Goal: Task Accomplishment & Management: Complete application form

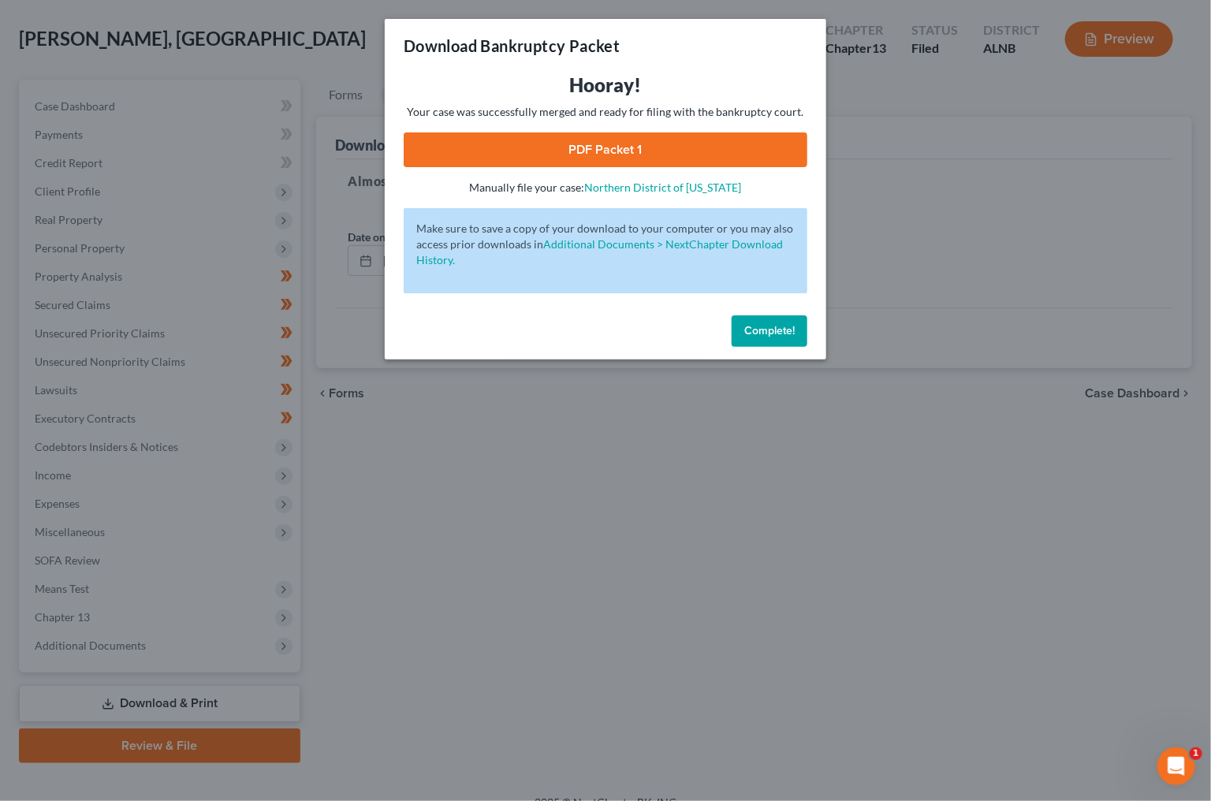
click at [770, 324] on span "Complete!" at bounding box center [769, 330] width 50 height 13
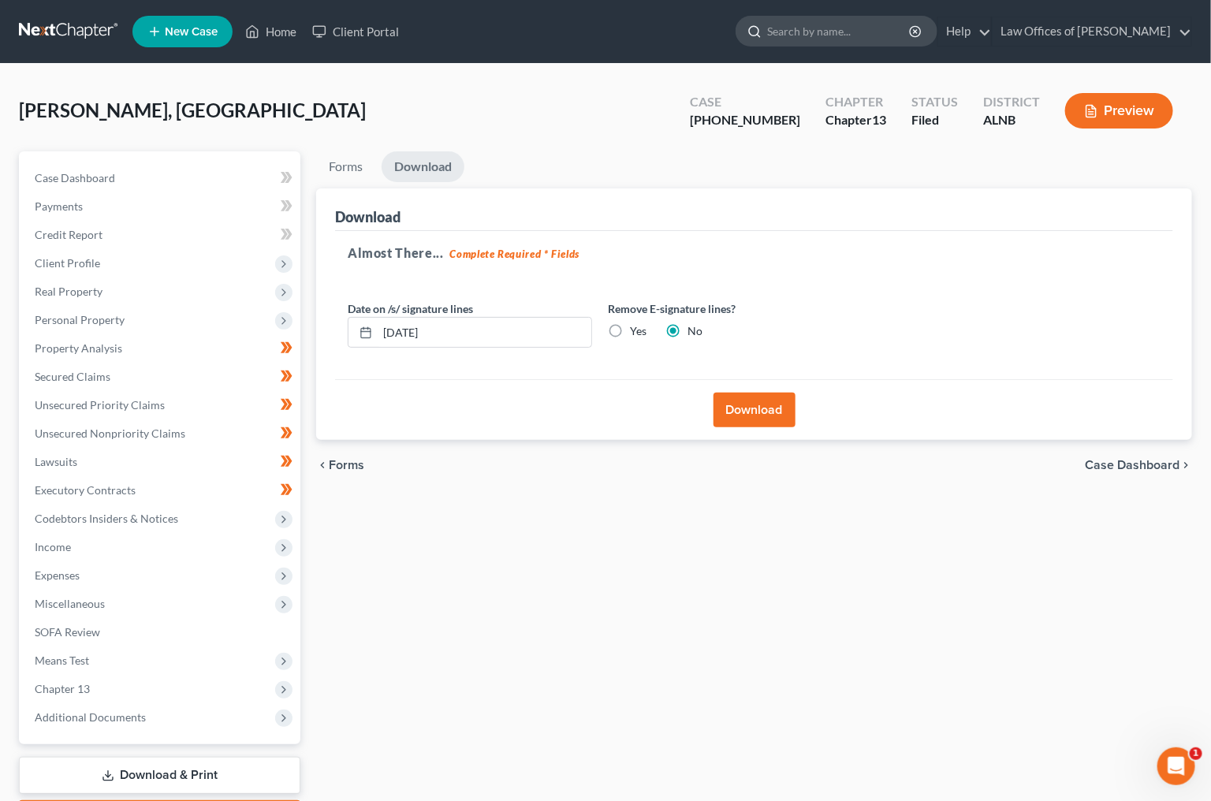
click at [836, 38] on input "search" at bounding box center [839, 31] width 144 height 29
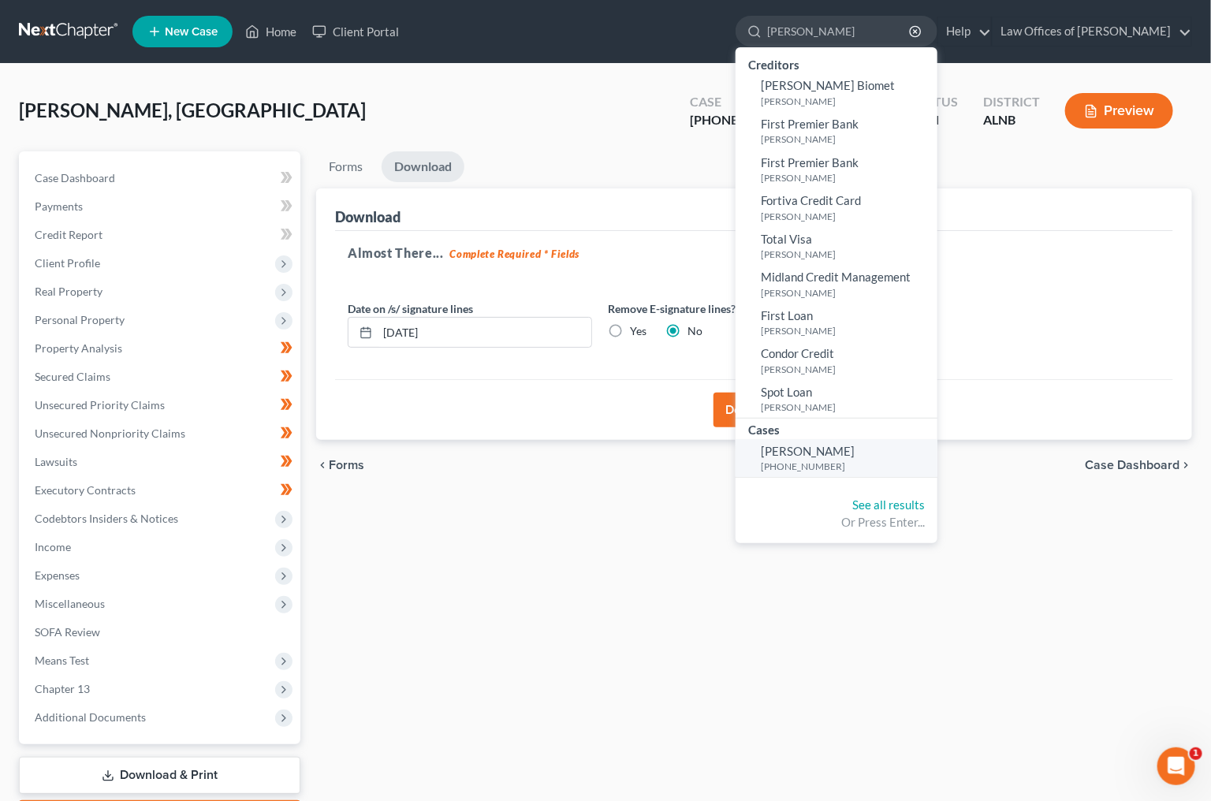
type input "mecomber"
click at [798, 449] on span "Mecomber, Barbara" at bounding box center [808, 451] width 94 height 14
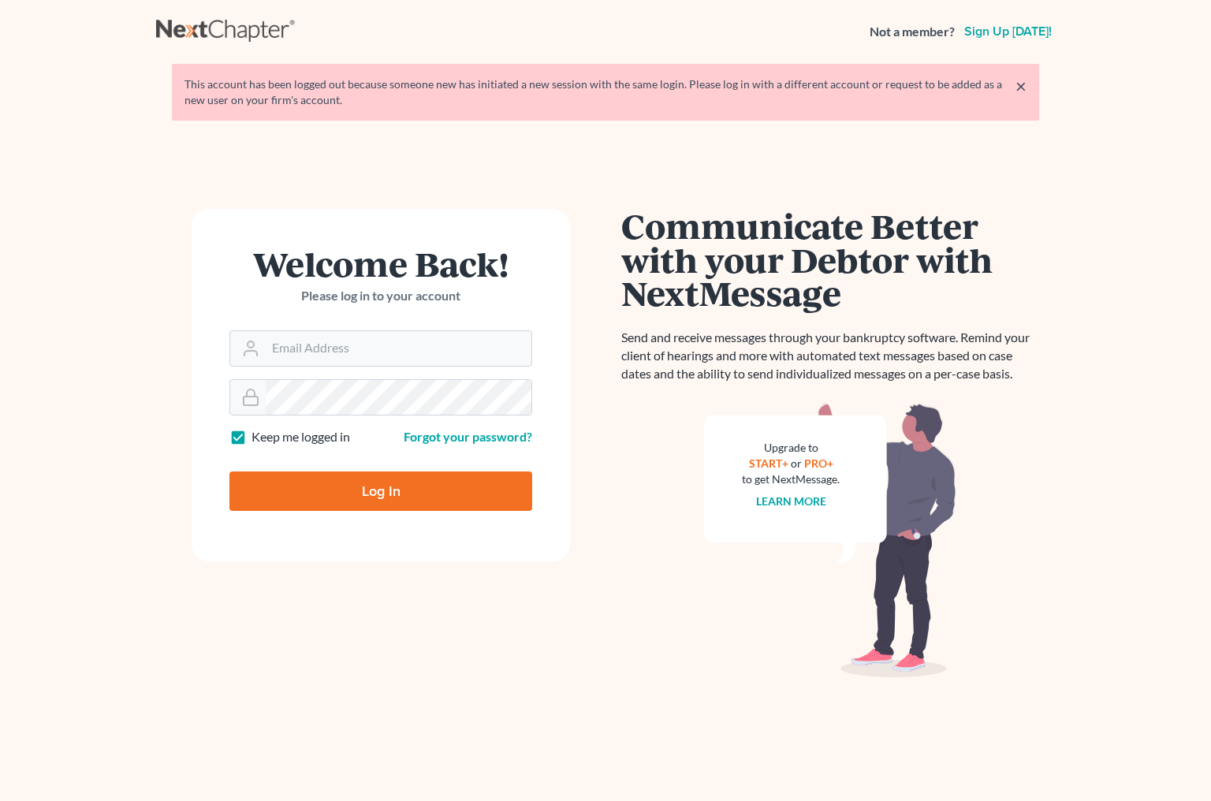
click at [828, 424] on img at bounding box center [830, 540] width 252 height 276
type input "[EMAIL_ADDRESS][DOMAIN_NAME]"
click at [382, 479] on input "Log In" at bounding box center [380, 490] width 303 height 39
type input "Thinking..."
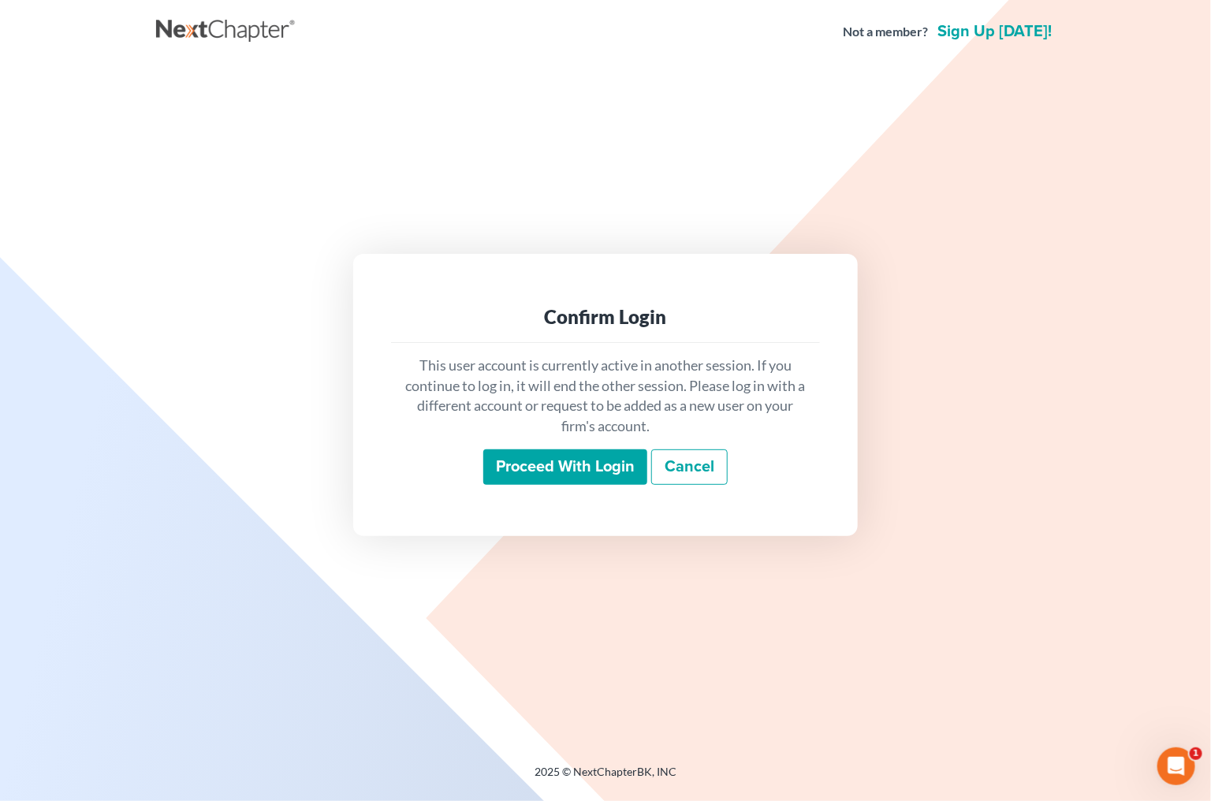
click at [543, 459] on input "Proceed with login" at bounding box center [565, 467] width 164 height 36
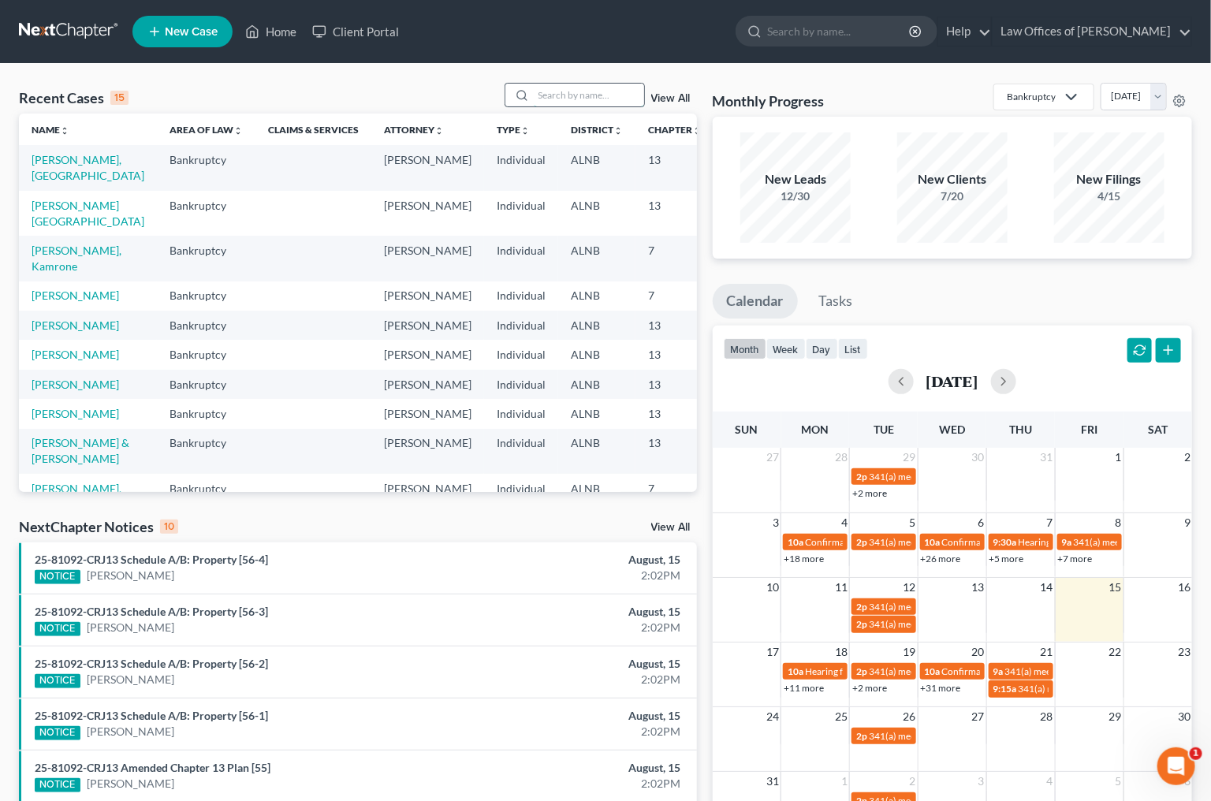
click at [566, 96] on input "search" at bounding box center [589, 95] width 110 height 23
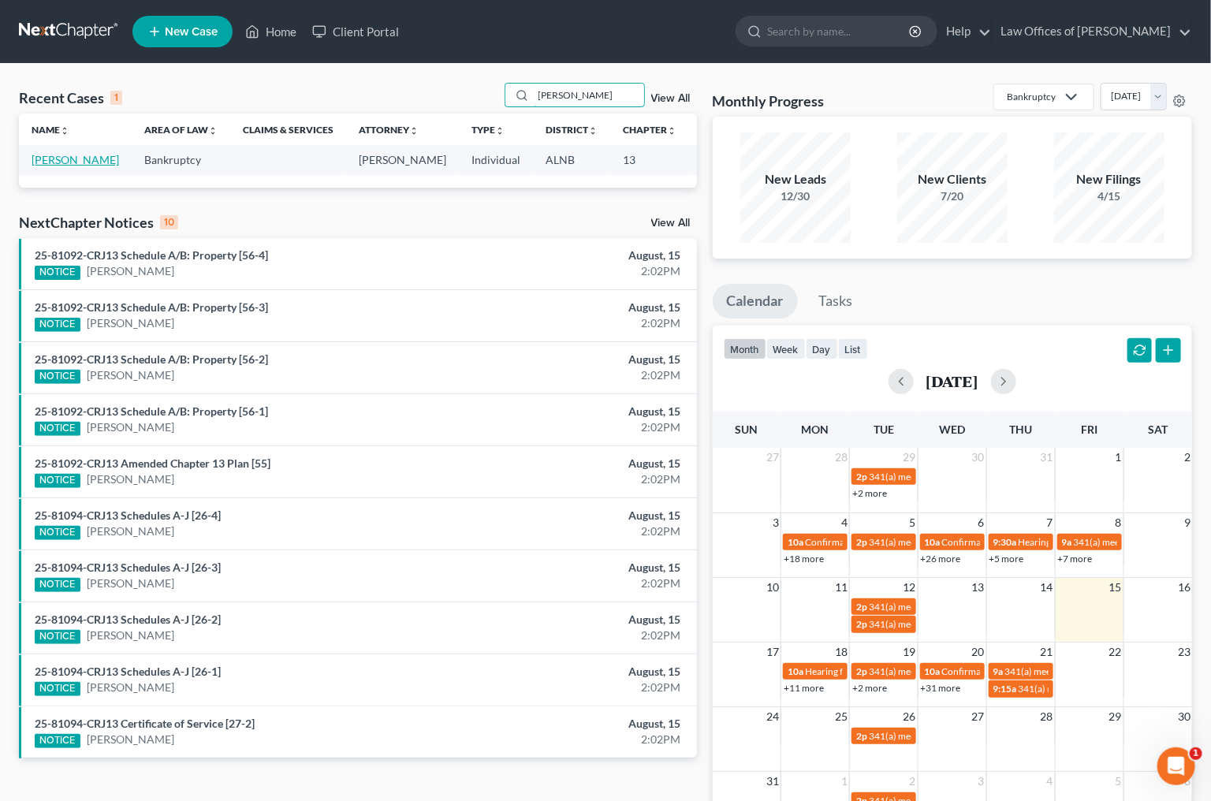
type input "mecomber"
click at [45, 157] on link "Mecomber, Barbara" at bounding box center [76, 159] width 88 height 13
select select "1"
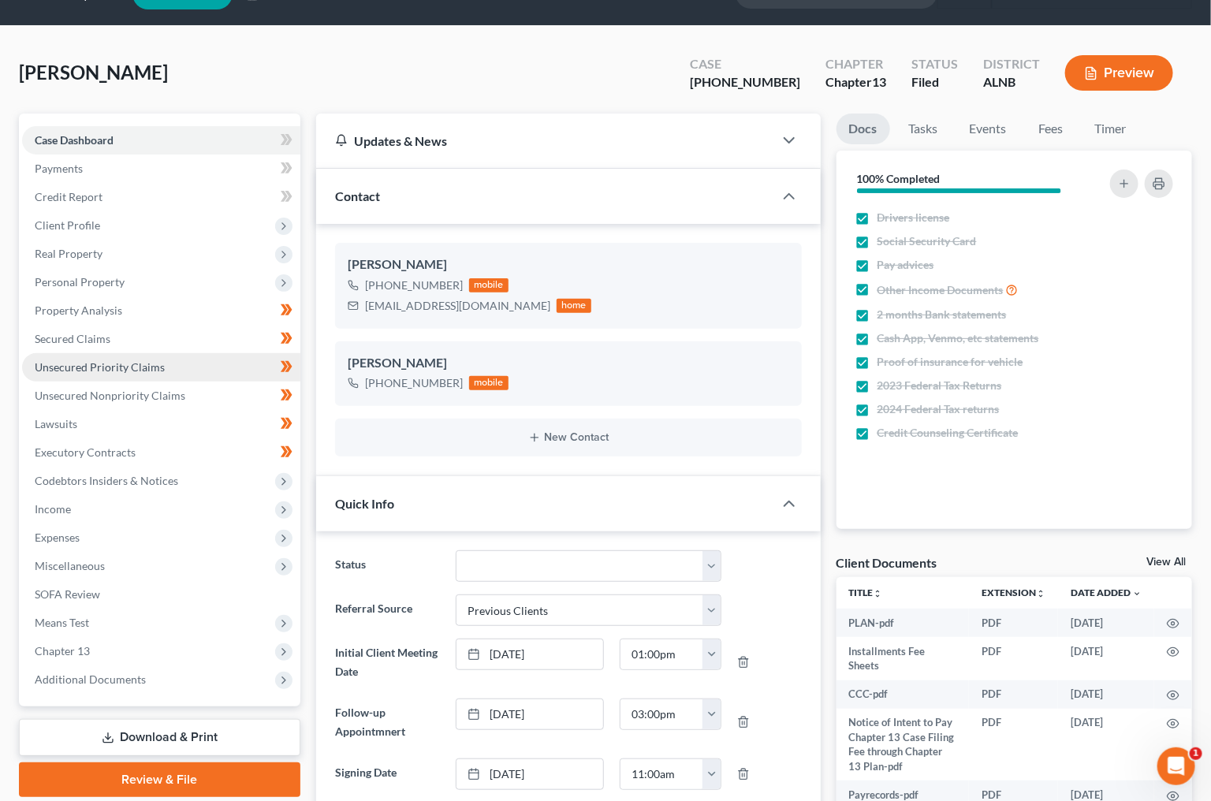
scroll to position [38, 0]
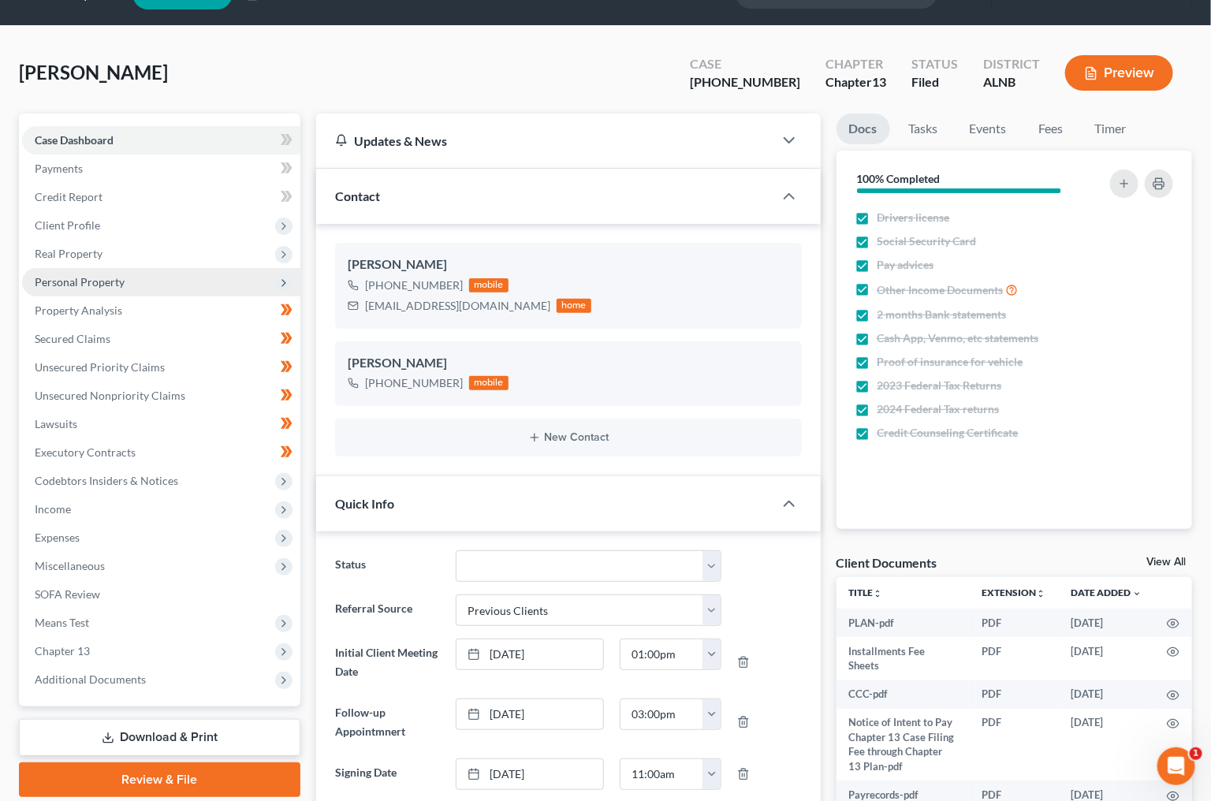
click at [93, 277] on span "Personal Property" at bounding box center [80, 281] width 90 height 13
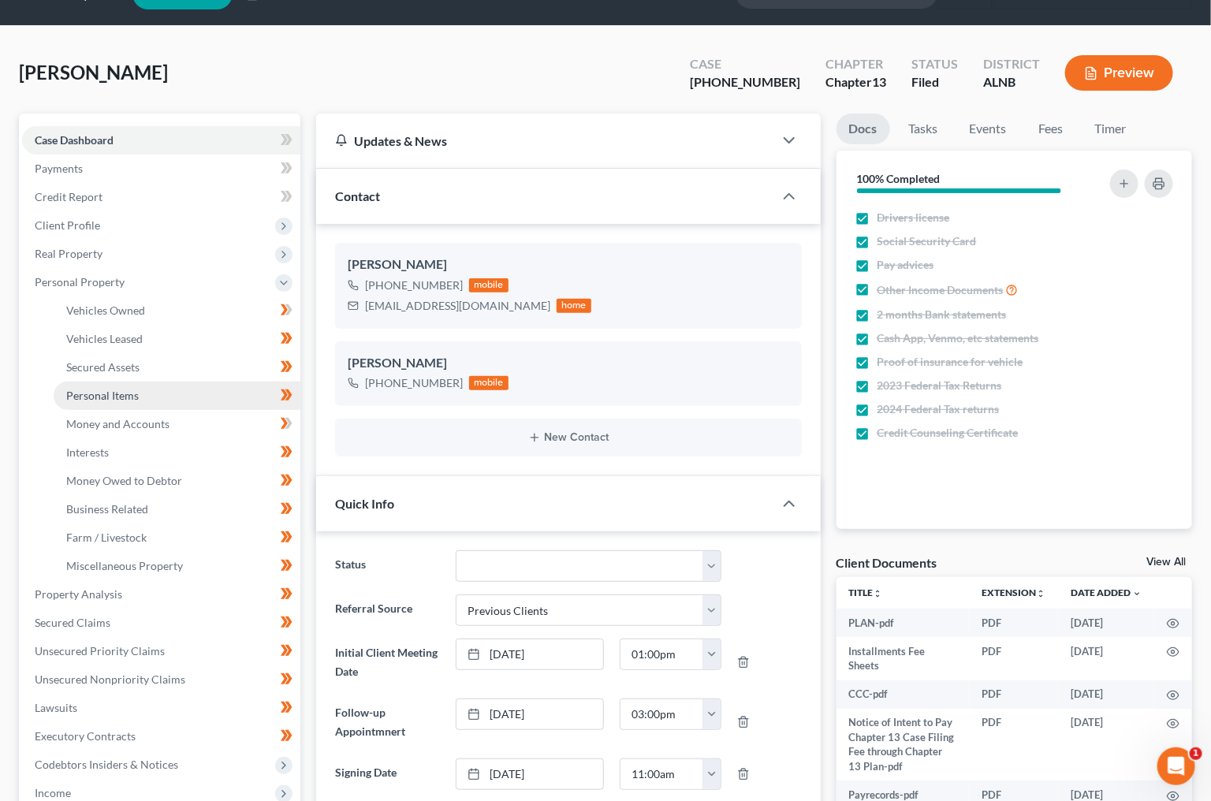
click at [125, 389] on span "Personal Items" at bounding box center [102, 395] width 73 height 13
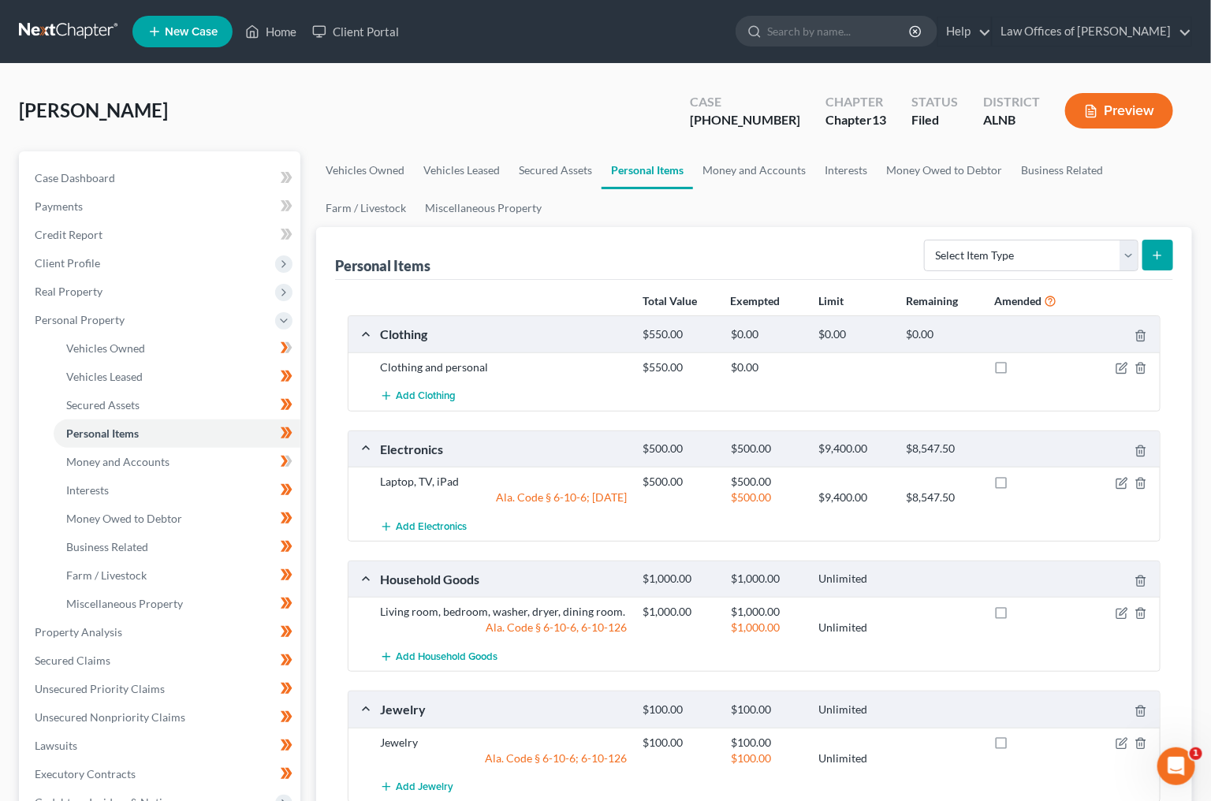
scroll to position [9, 0]
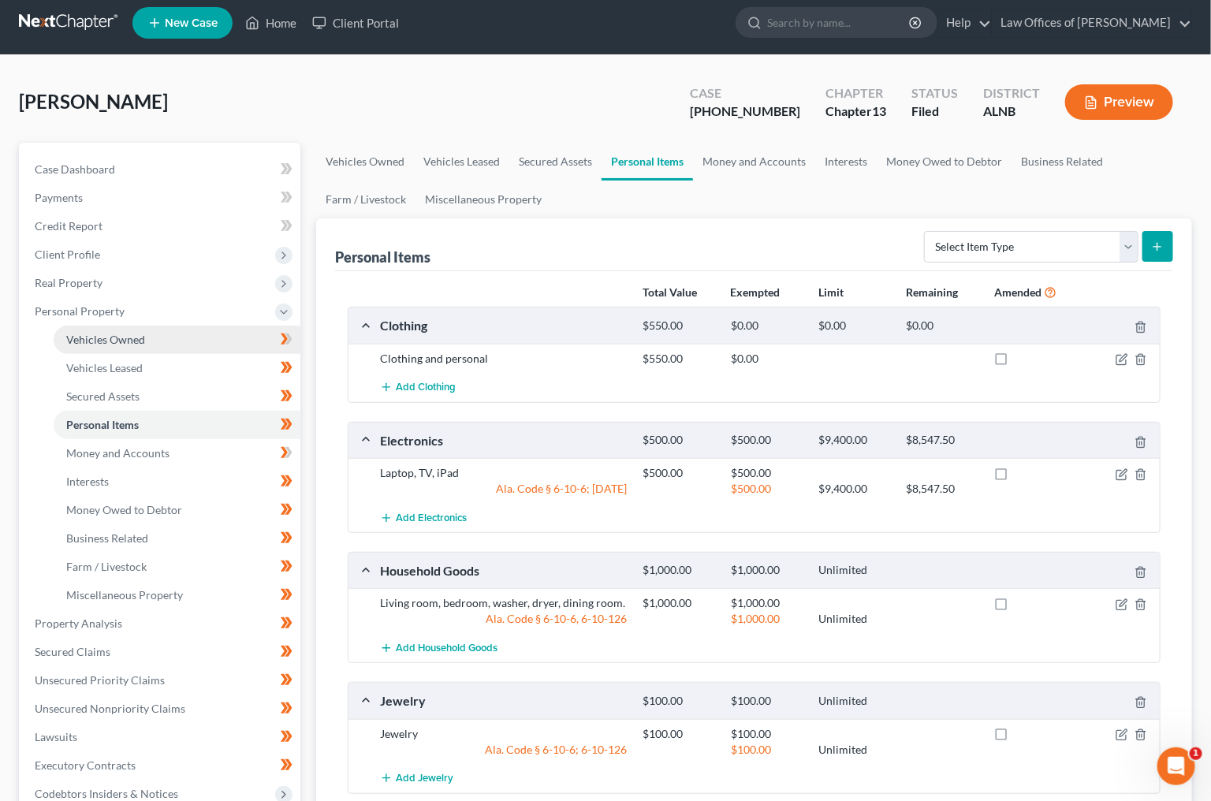
click at [128, 337] on span "Vehicles Owned" at bounding box center [105, 339] width 79 height 13
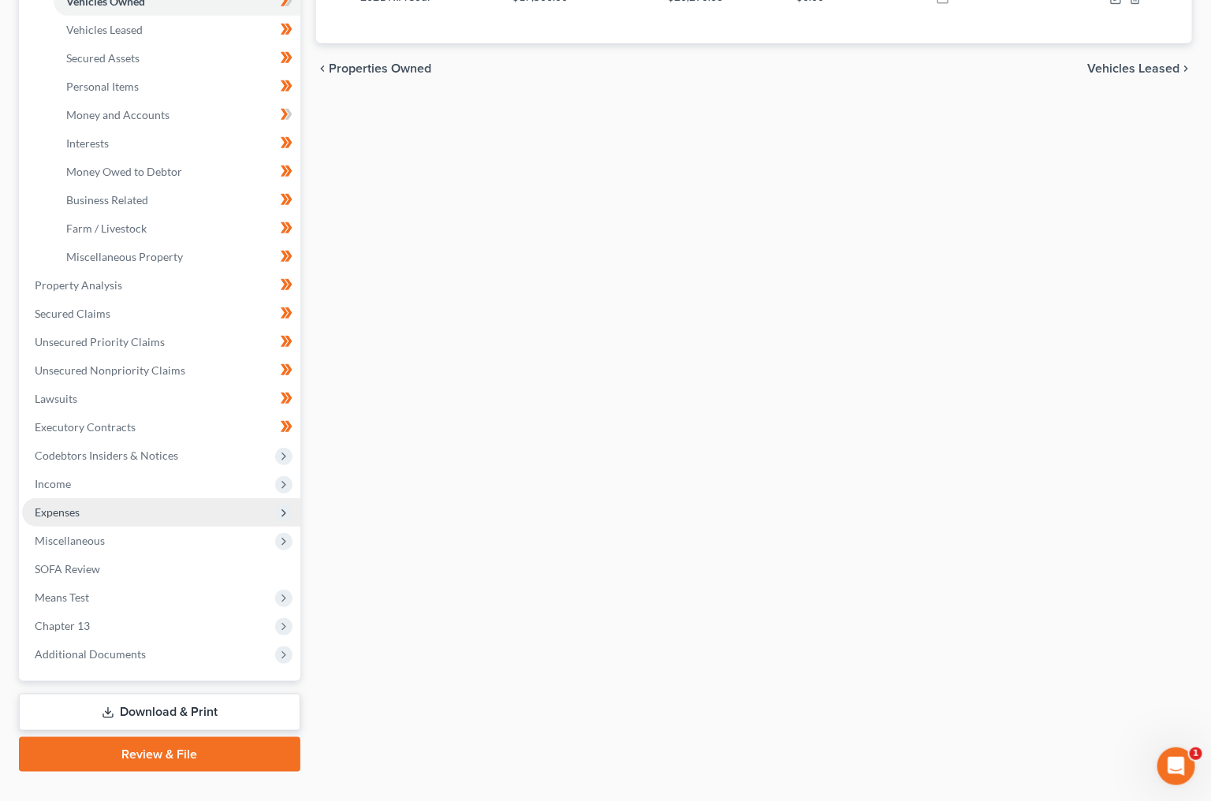
click at [117, 498] on span "Expenses" at bounding box center [161, 512] width 278 height 28
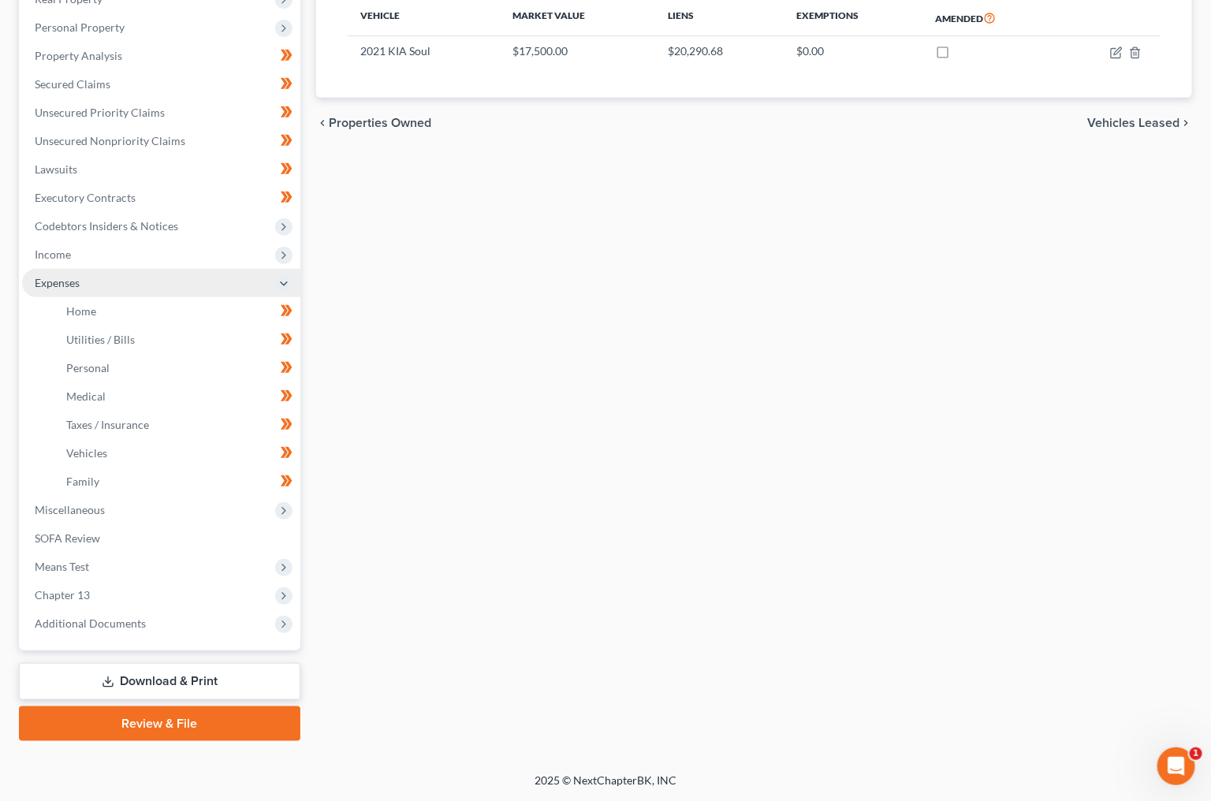
scroll to position [264, 0]
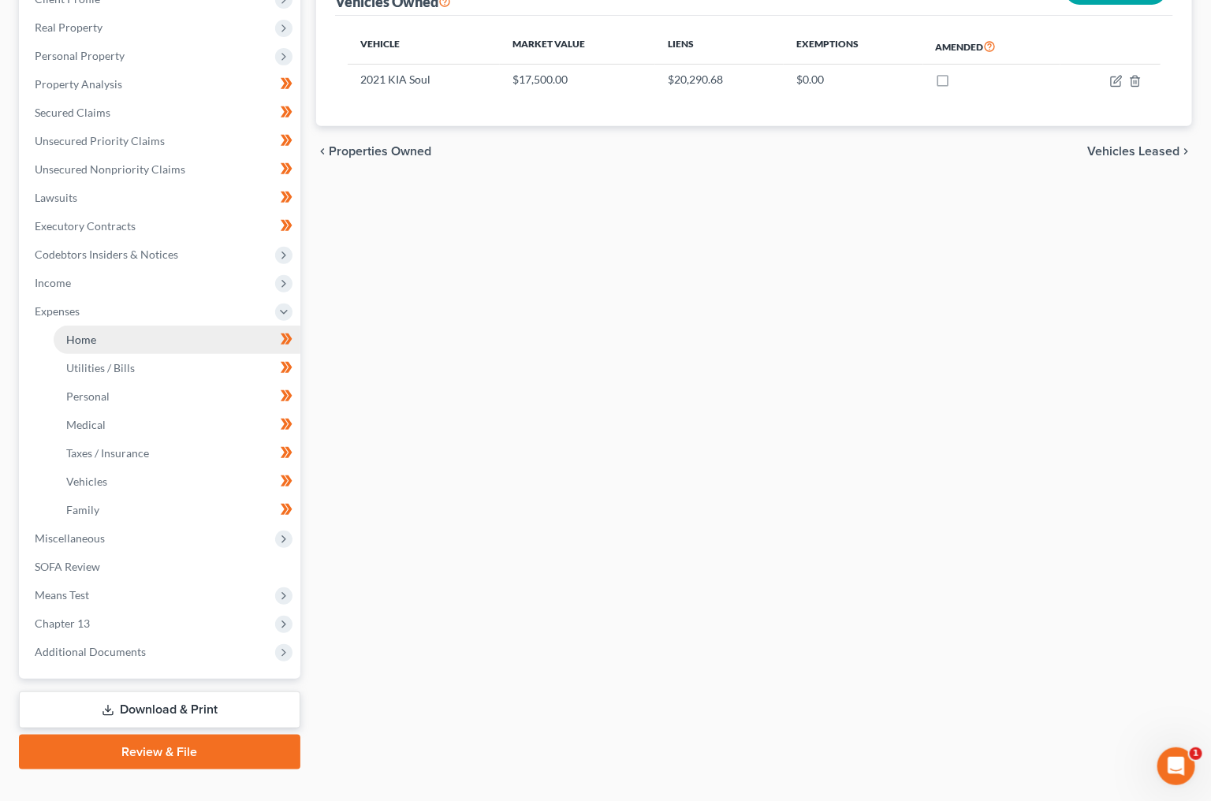
click at [132, 326] on link "Home" at bounding box center [177, 340] width 247 height 28
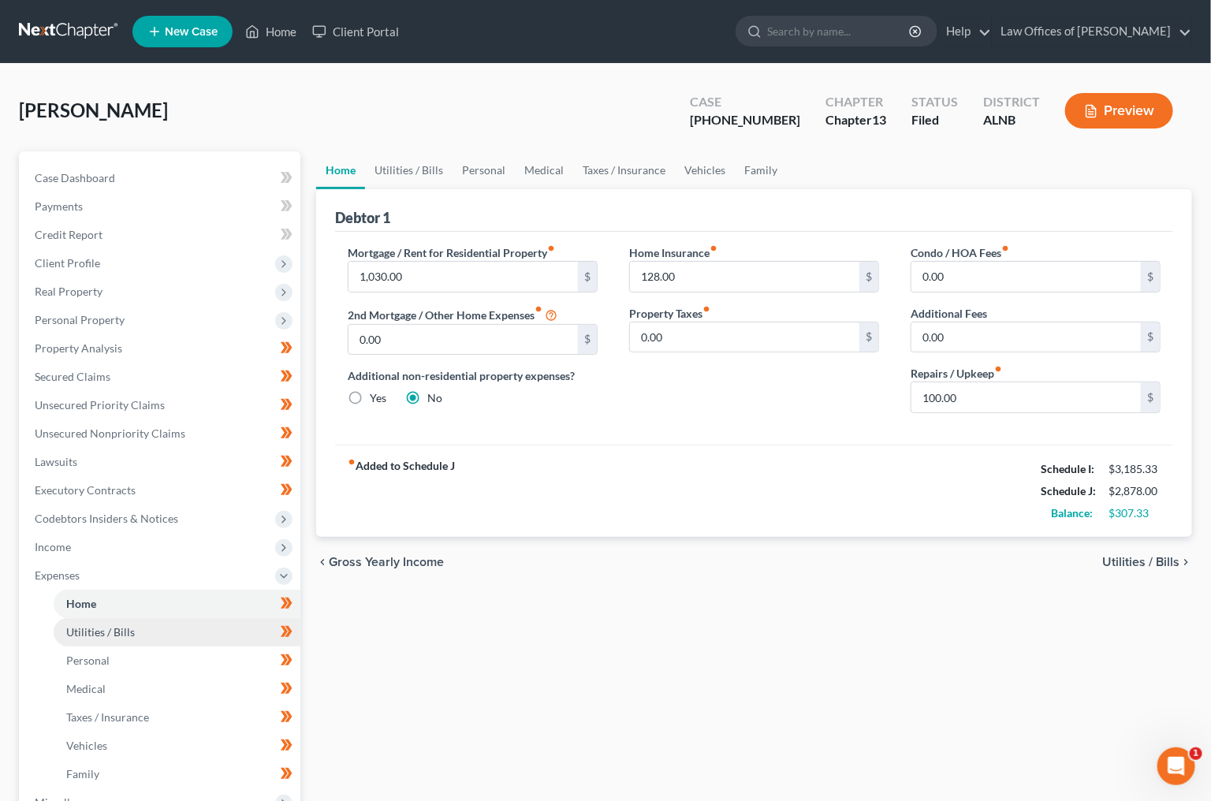
click at [96, 625] on span "Utilities / Bills" at bounding box center [100, 631] width 69 height 13
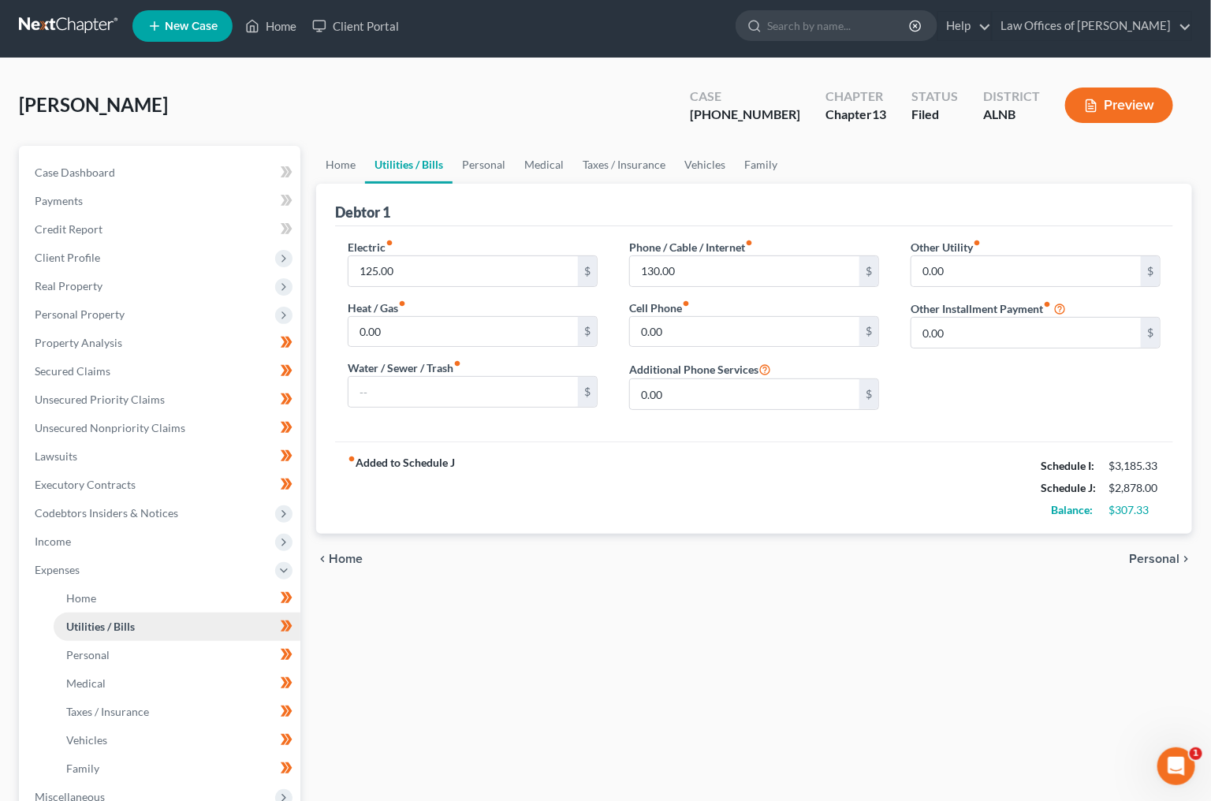
scroll to position [9, 0]
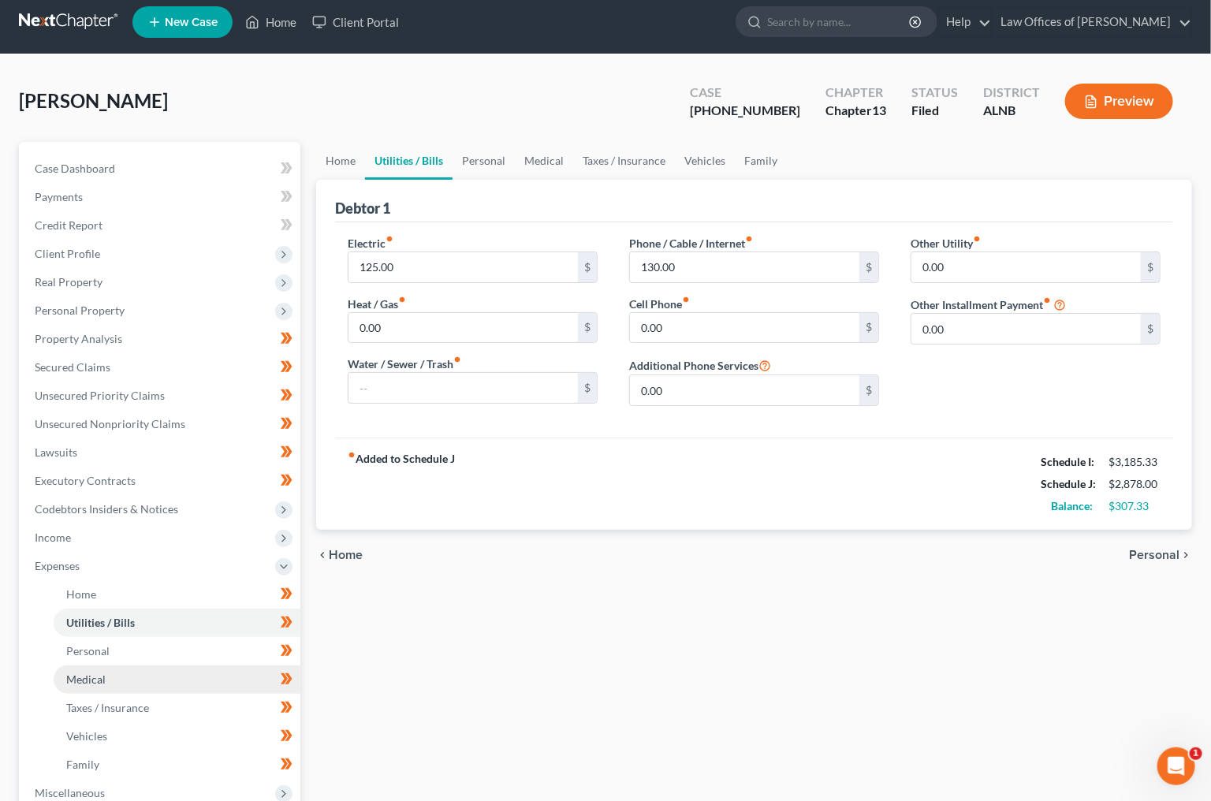
click at [91, 672] on span "Medical" at bounding box center [85, 678] width 39 height 13
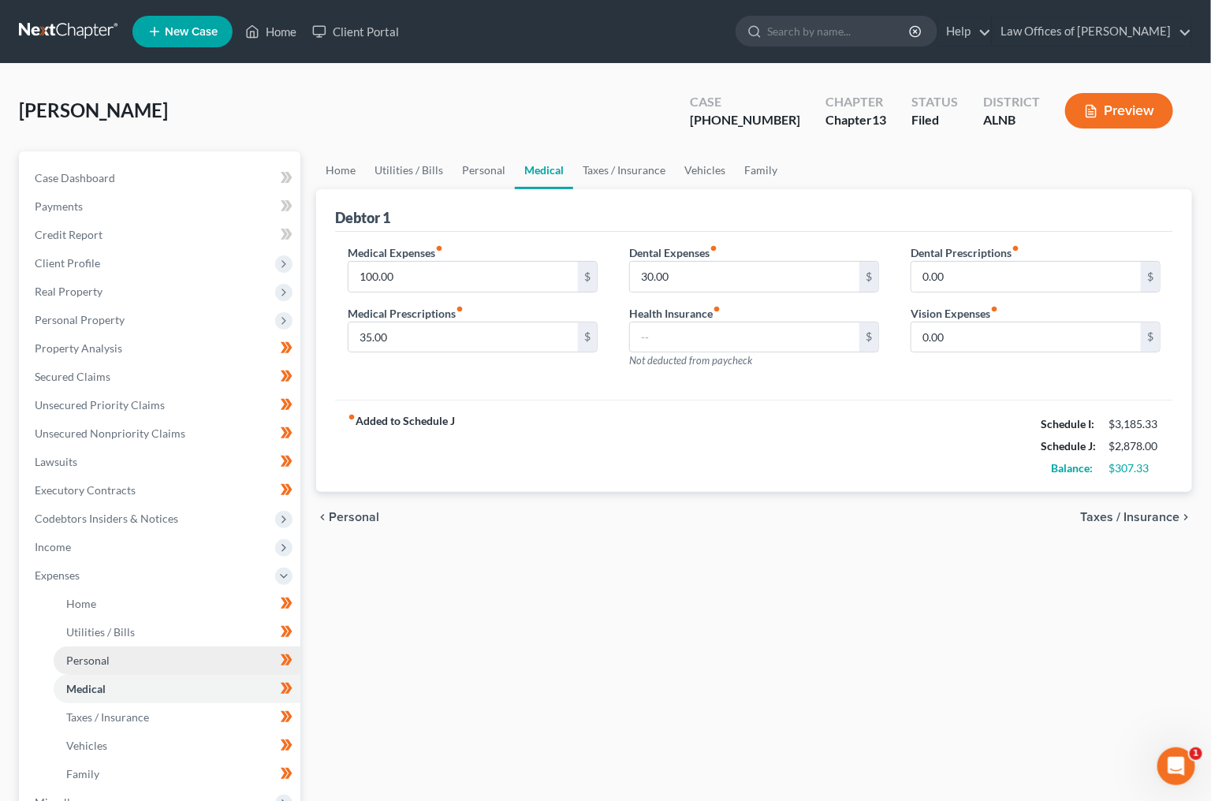
click at [86, 653] on span "Personal" at bounding box center [87, 659] width 43 height 13
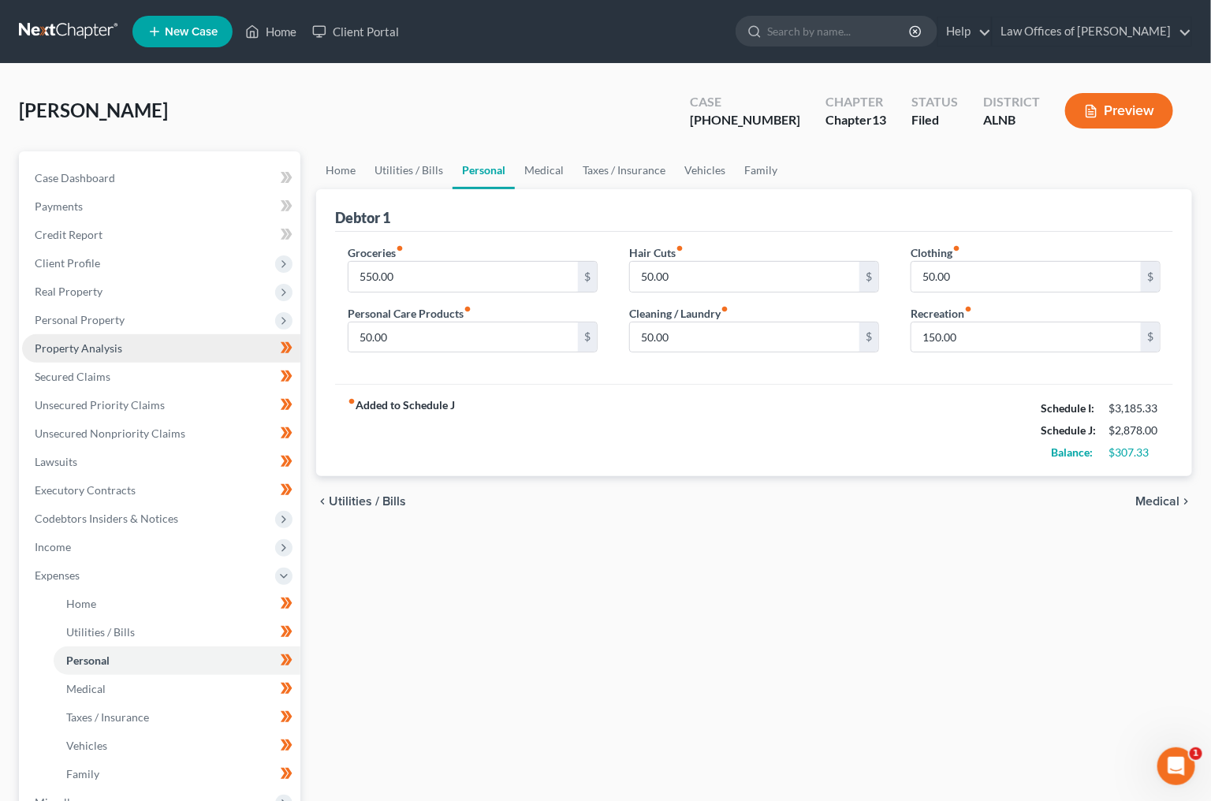
click at [97, 341] on span "Property Analysis" at bounding box center [79, 347] width 88 height 13
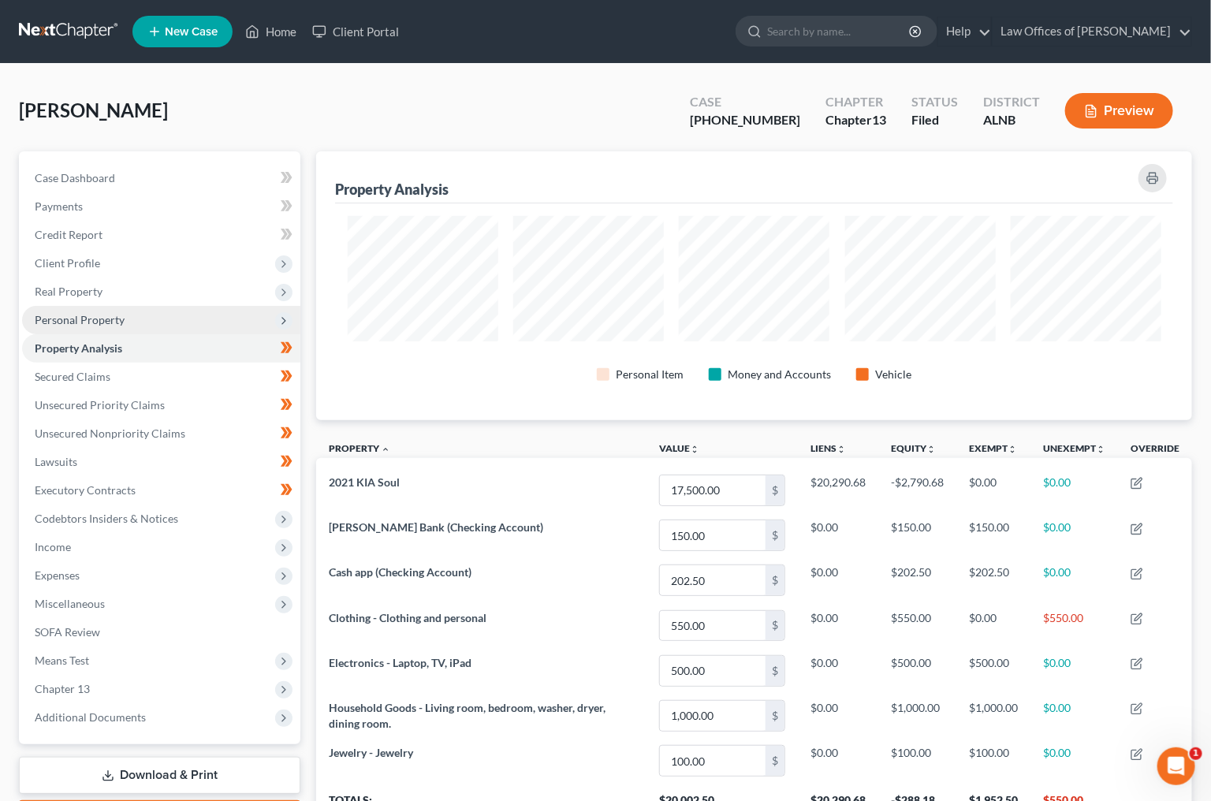
scroll to position [268, 875]
click at [101, 313] on span "Personal Property" at bounding box center [80, 319] width 90 height 13
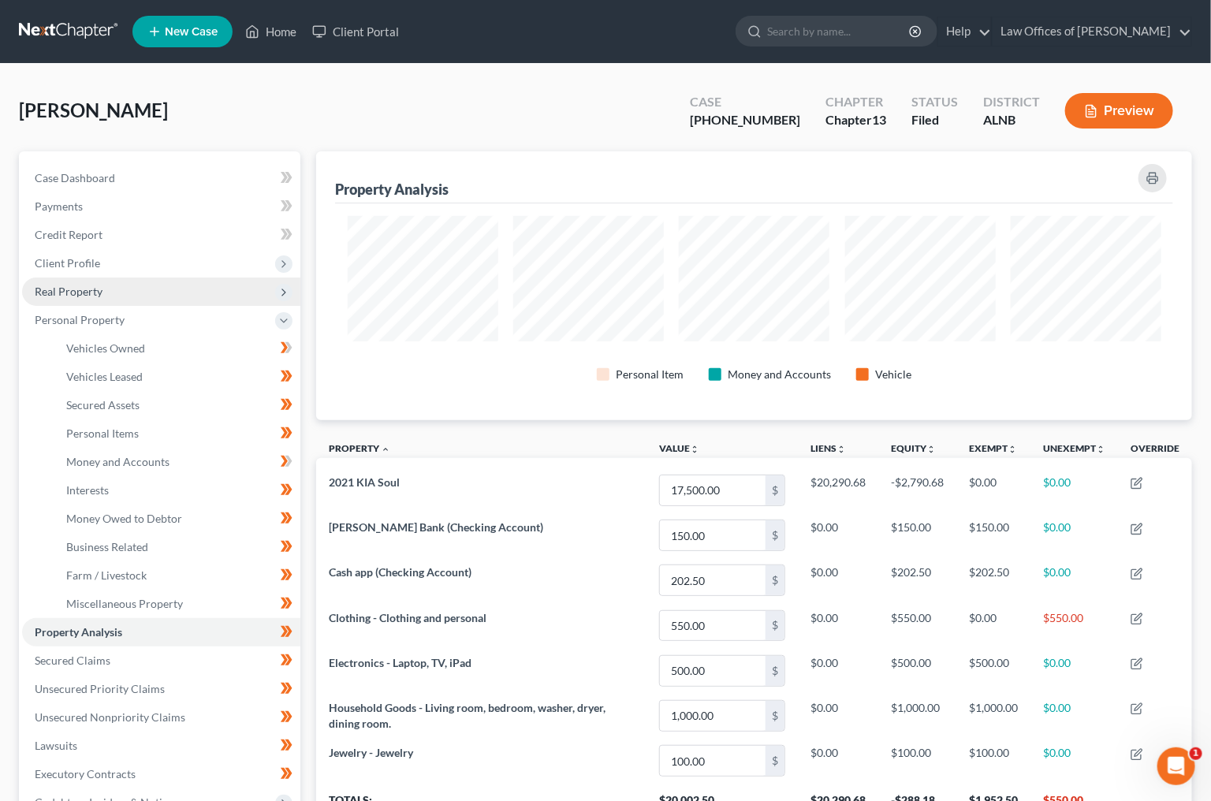
click at [107, 285] on span "Real Property" at bounding box center [161, 291] width 278 height 28
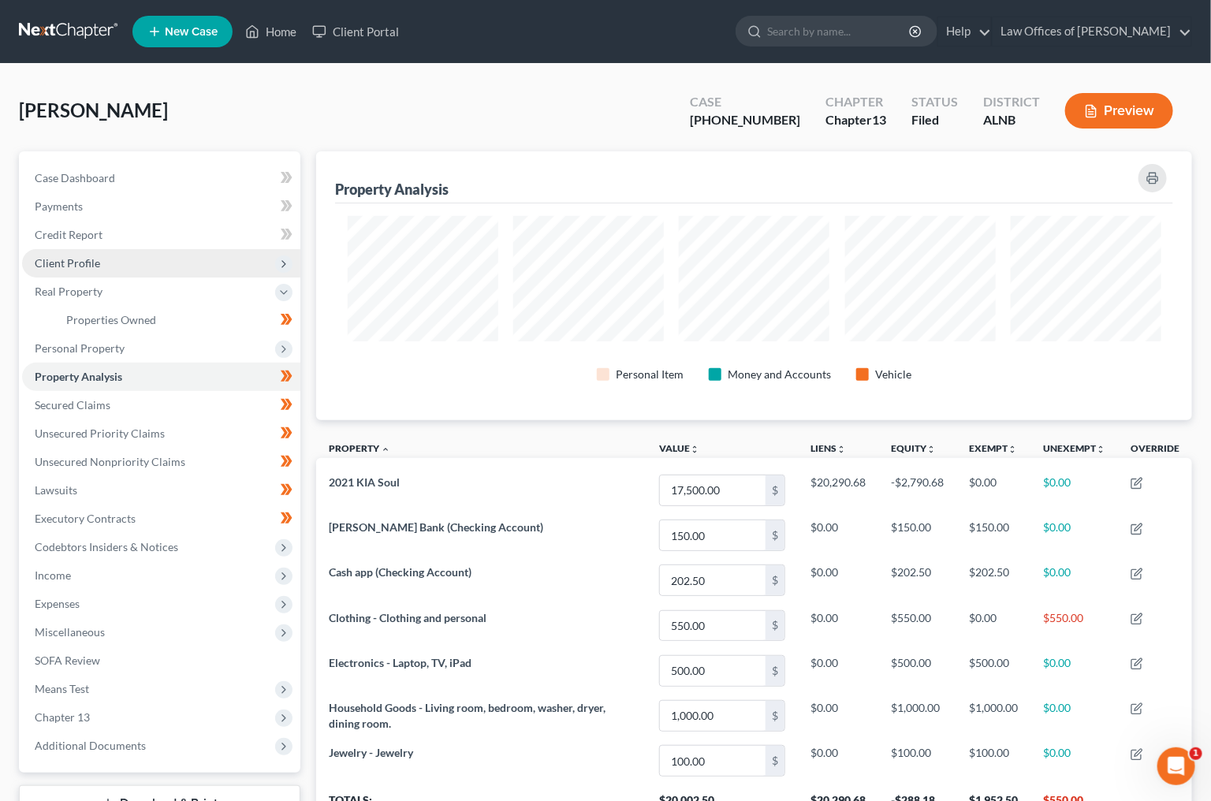
click at [112, 259] on span "Client Profile" at bounding box center [161, 263] width 278 height 28
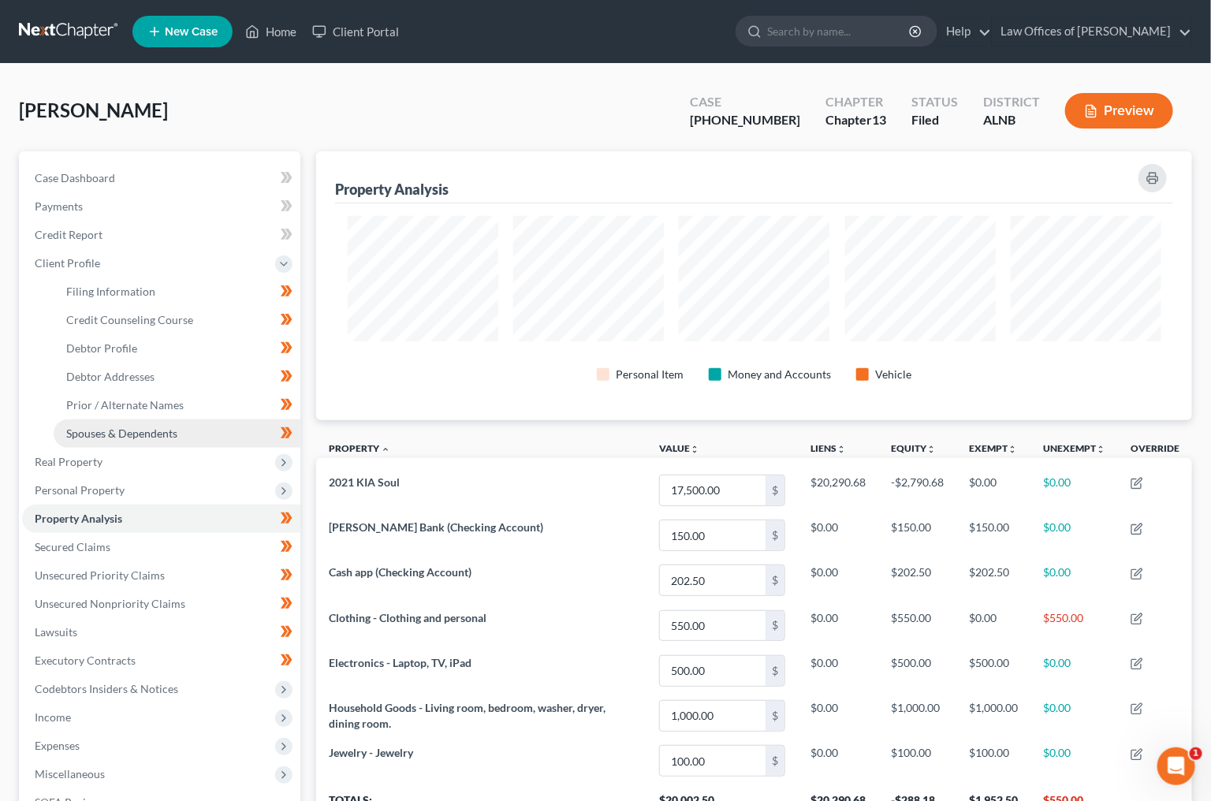
click at [101, 426] on span "Spouses & Dependents" at bounding box center [121, 432] width 111 height 13
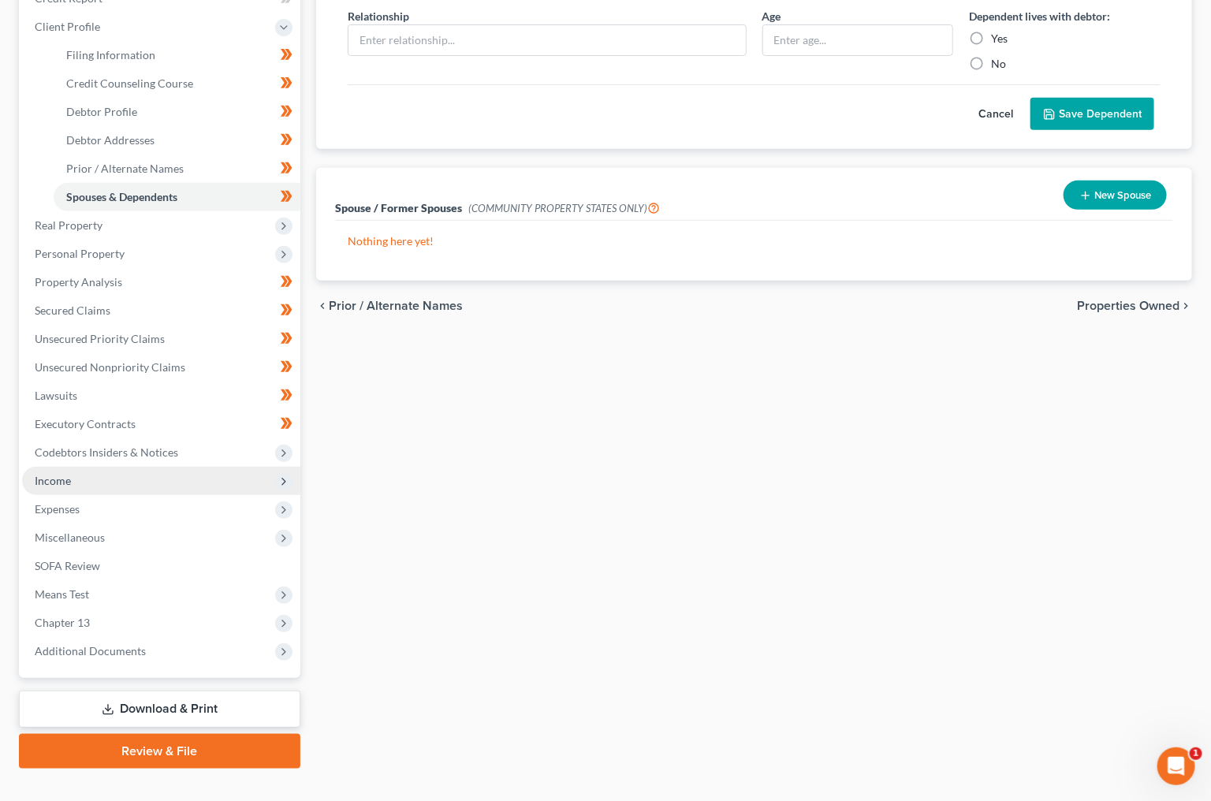
click at [101, 469] on span "Income" at bounding box center [161, 481] width 278 height 28
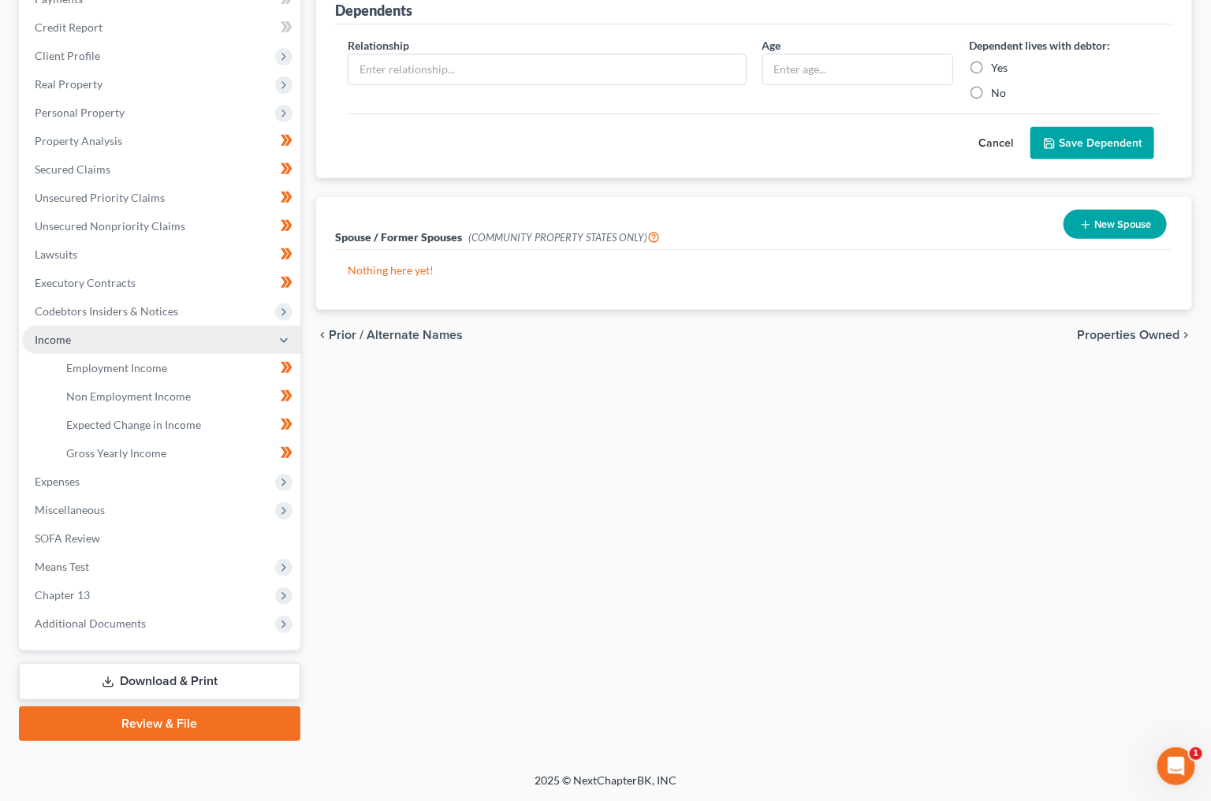
scroll to position [181, 0]
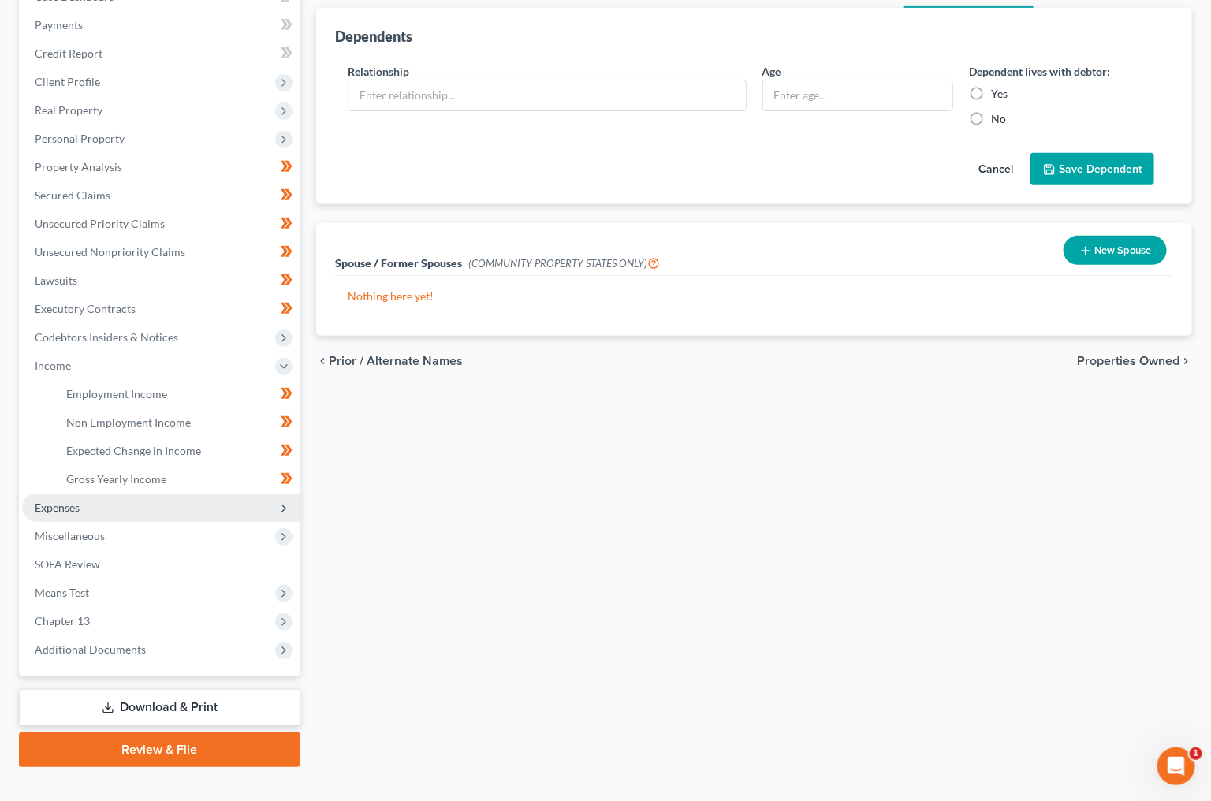
click at [81, 493] on span "Expenses" at bounding box center [161, 507] width 278 height 28
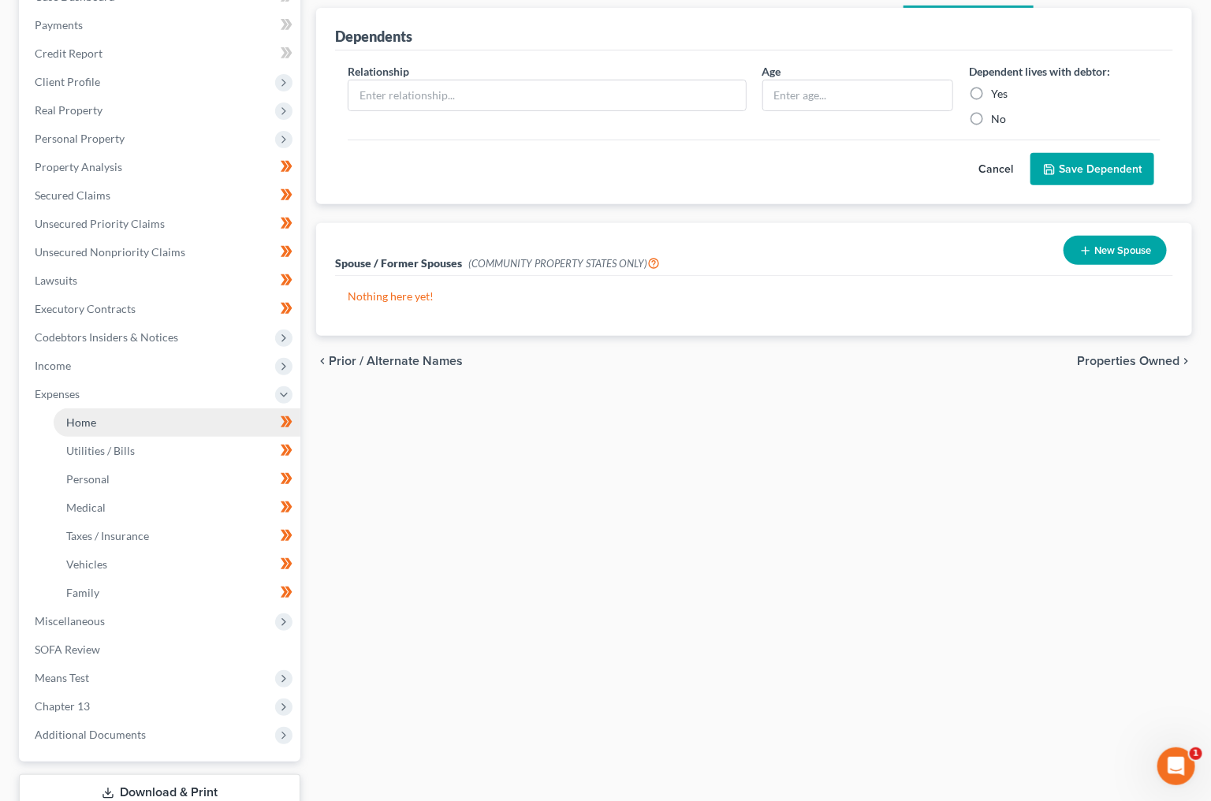
click at [125, 408] on link "Home" at bounding box center [177, 422] width 247 height 28
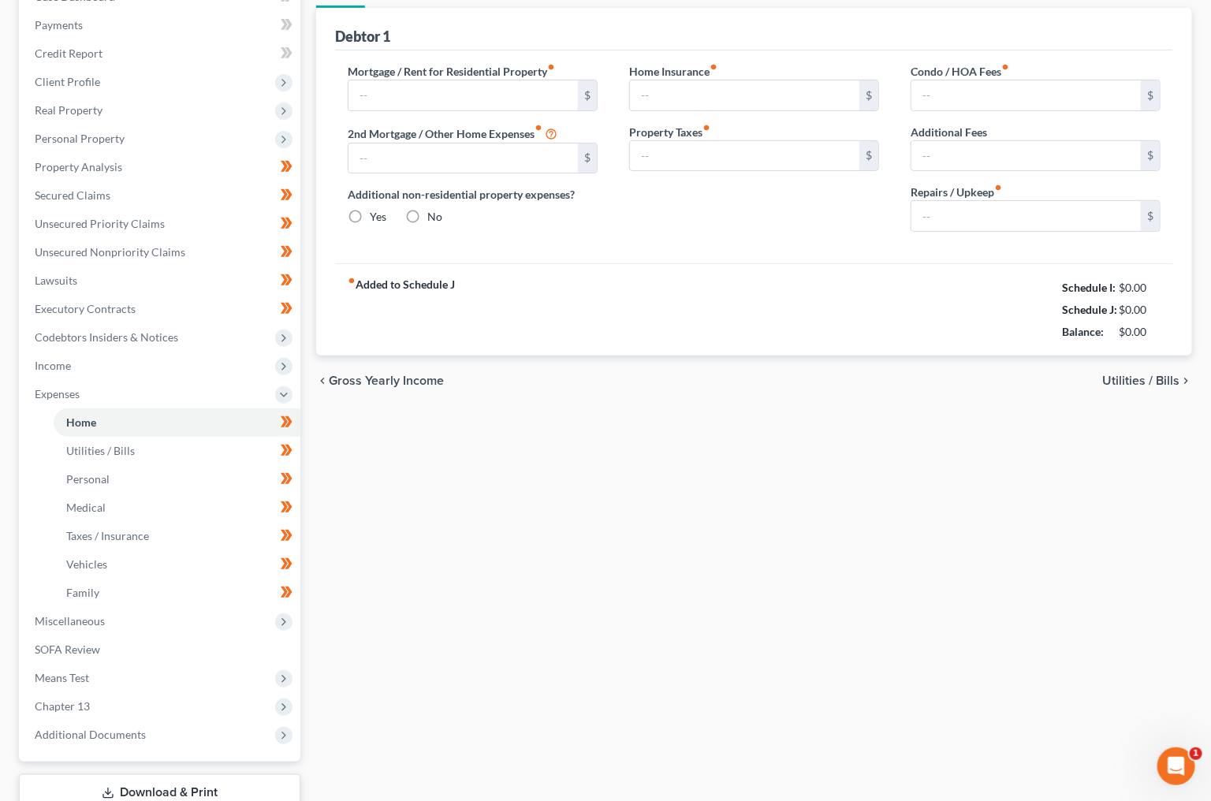
type input "1,030.00"
type input "0.00"
radio input "true"
type input "128.00"
type input "0.00"
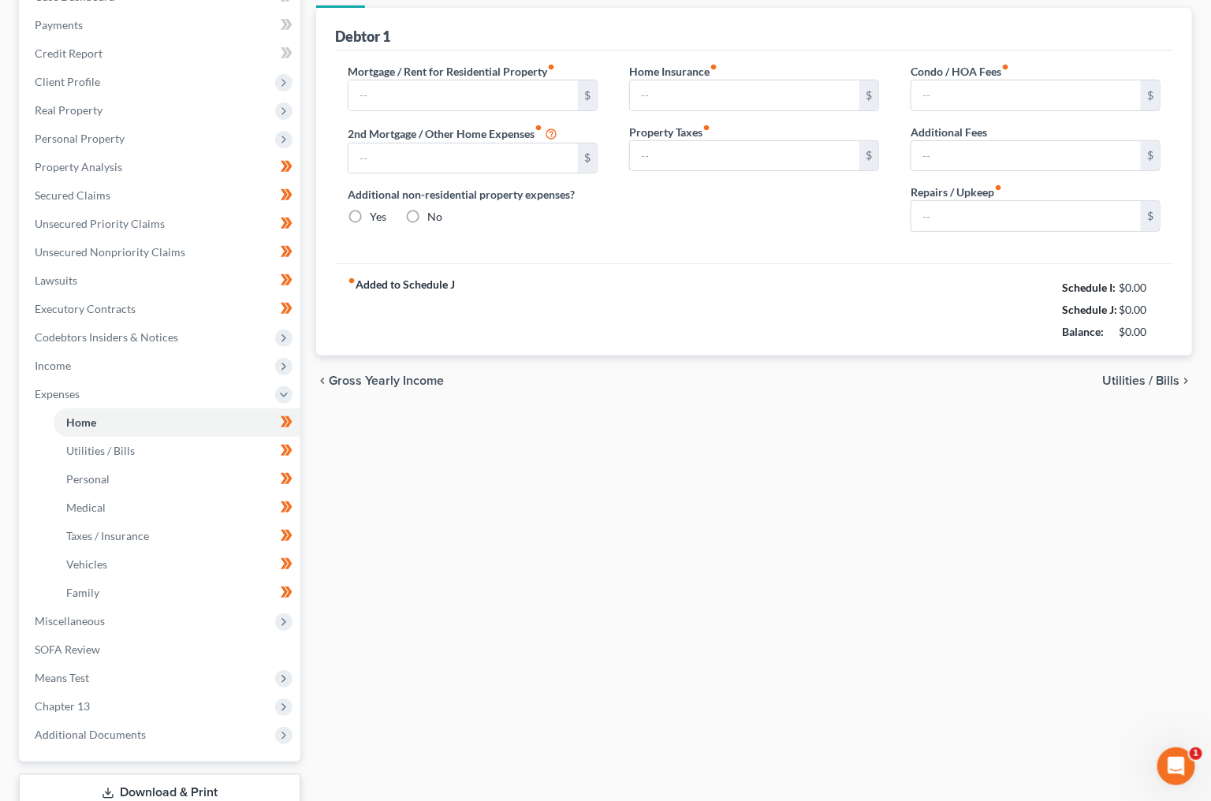
type input "0.00"
type input "100.00"
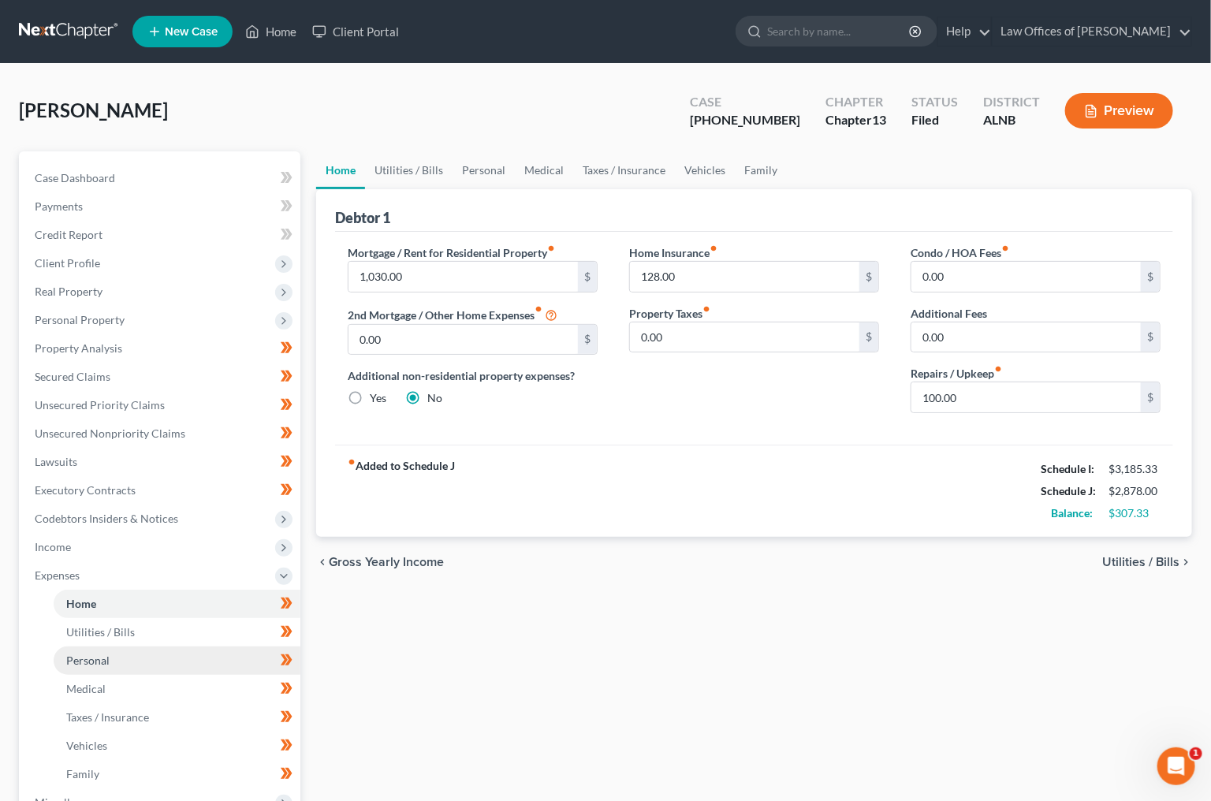
click at [128, 646] on link "Personal" at bounding box center [177, 660] width 247 height 28
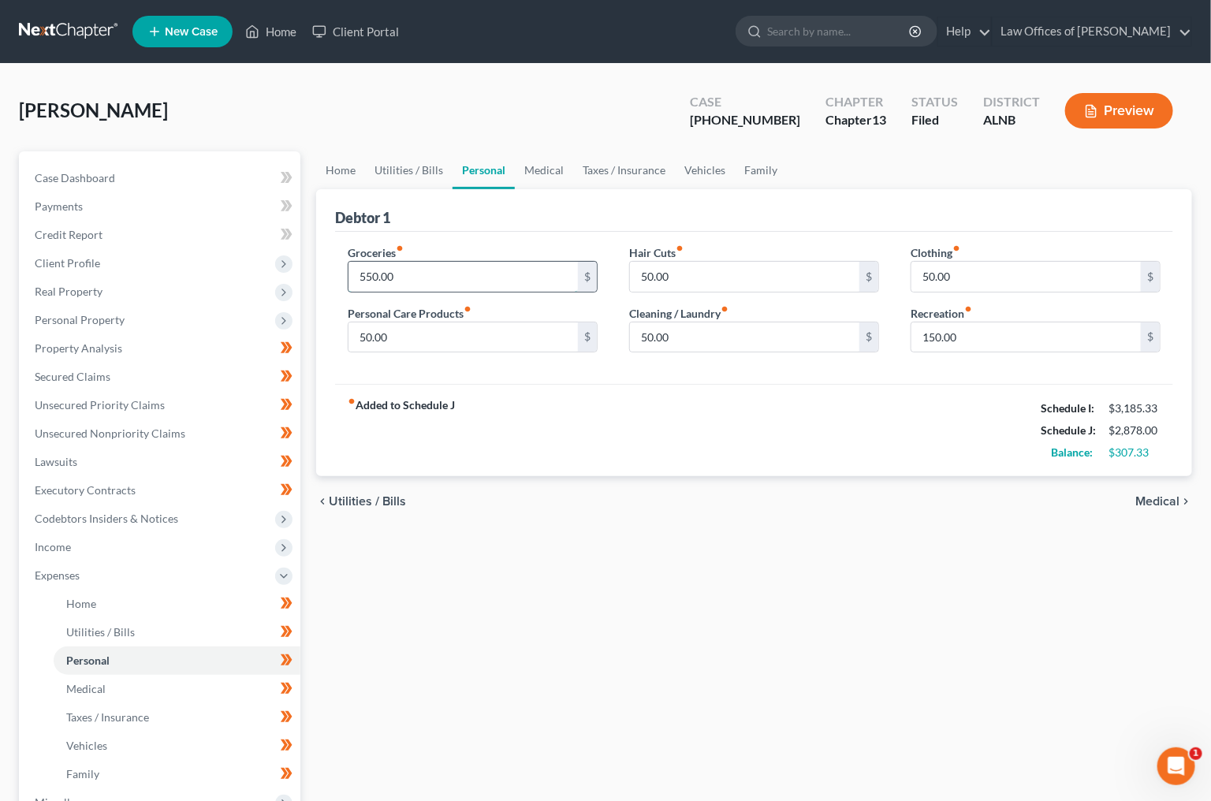
click at [434, 280] on input "550.00" at bounding box center [462, 277] width 229 height 30
type input "450"
type input "50"
click at [547, 169] on link "Medical" at bounding box center [544, 170] width 58 height 38
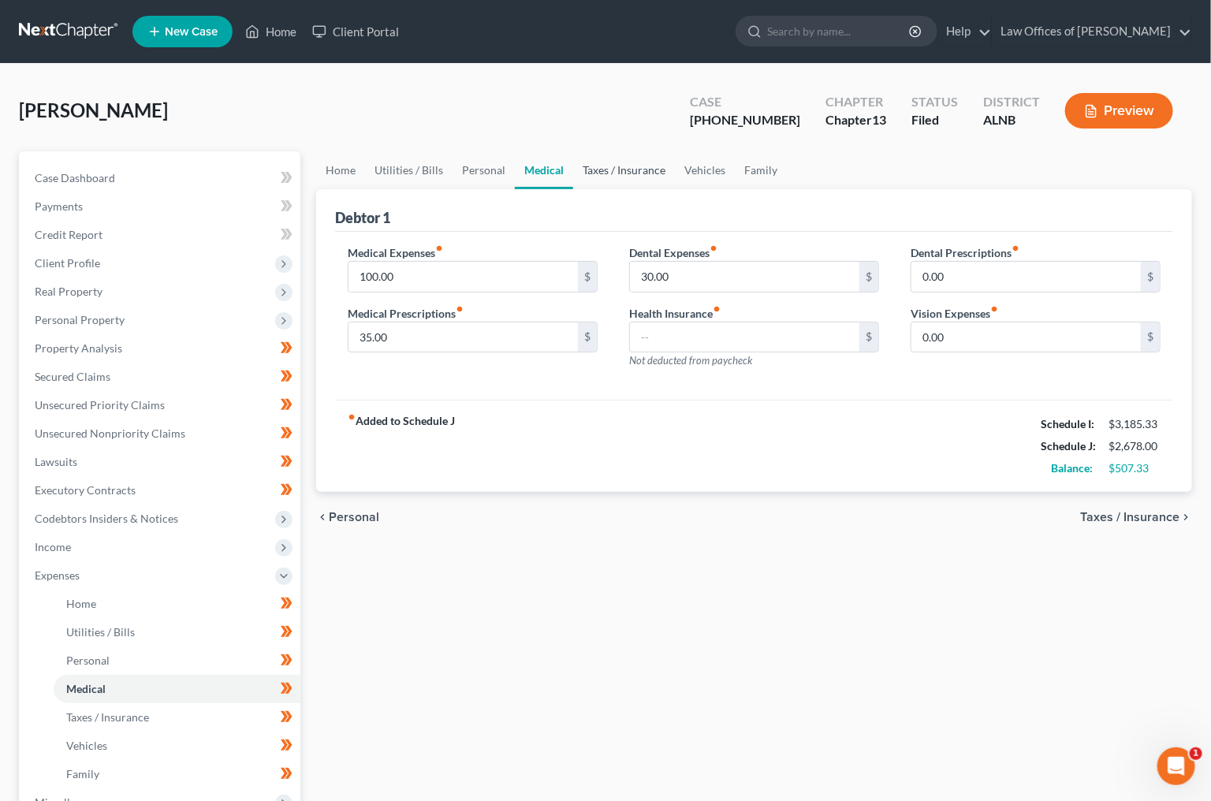
click at [590, 166] on link "Taxes / Insurance" at bounding box center [624, 170] width 102 height 38
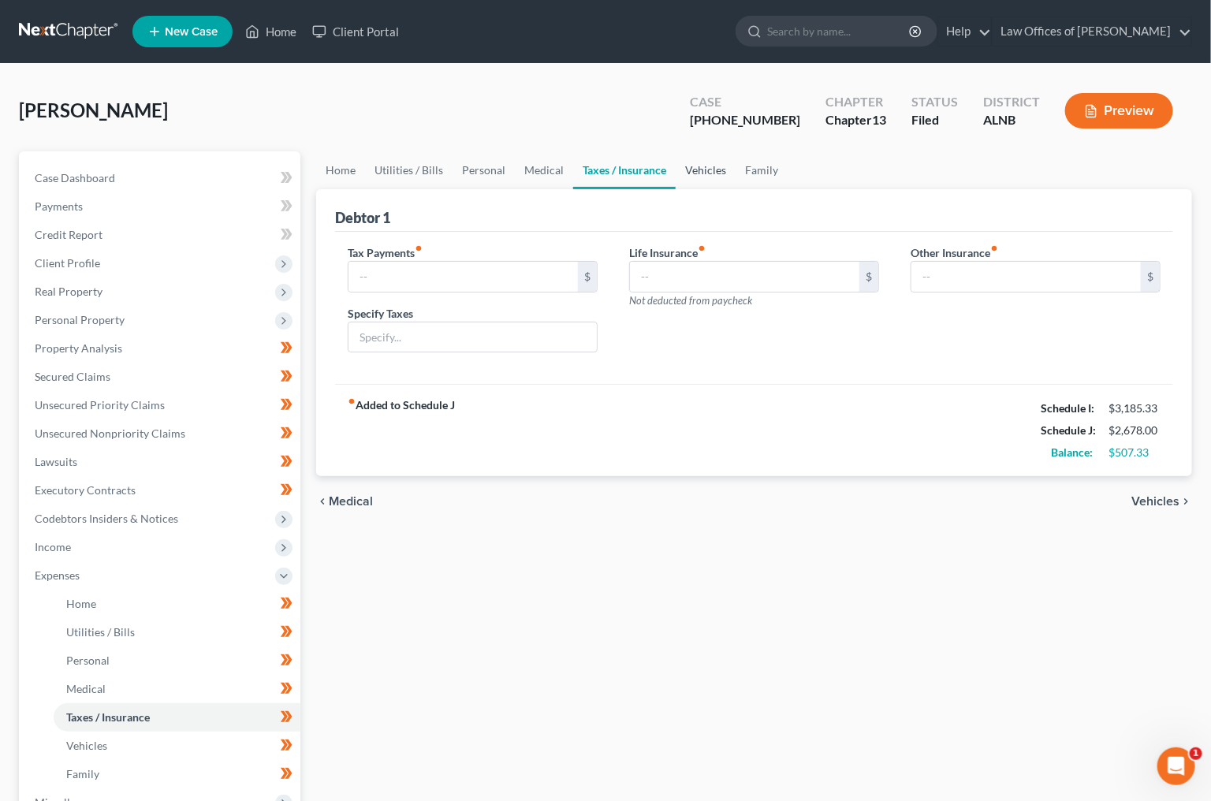
click at [706, 169] on link "Vehicles" at bounding box center [706, 170] width 60 height 38
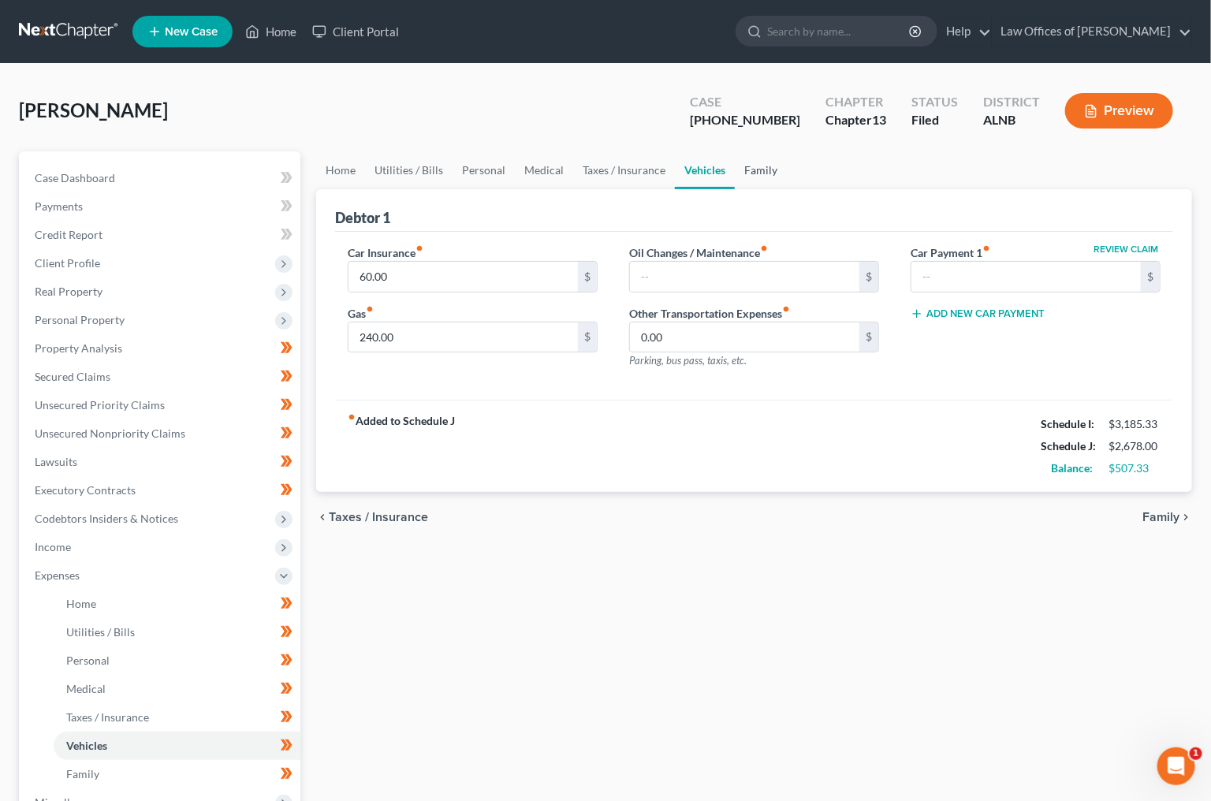
click at [754, 170] on link "Family" at bounding box center [761, 170] width 52 height 38
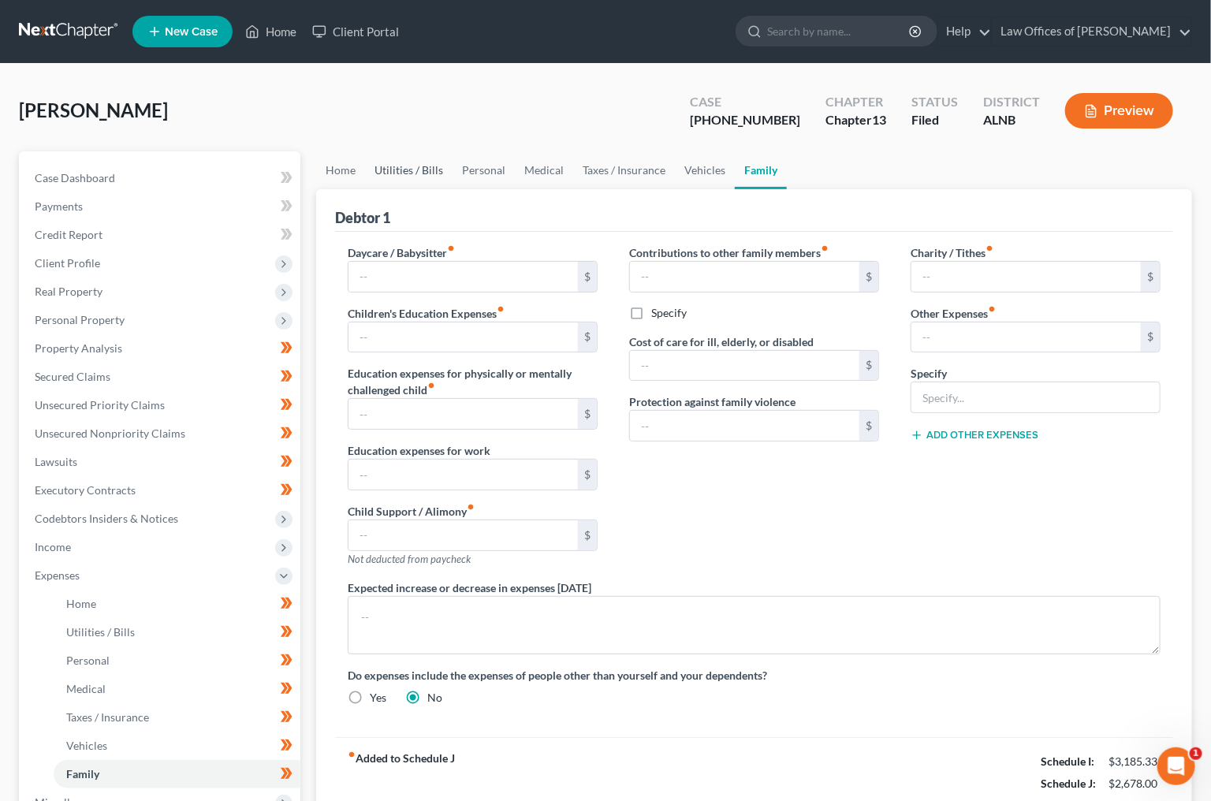
click at [406, 166] on link "Utilities / Bills" at bounding box center [409, 170] width 88 height 38
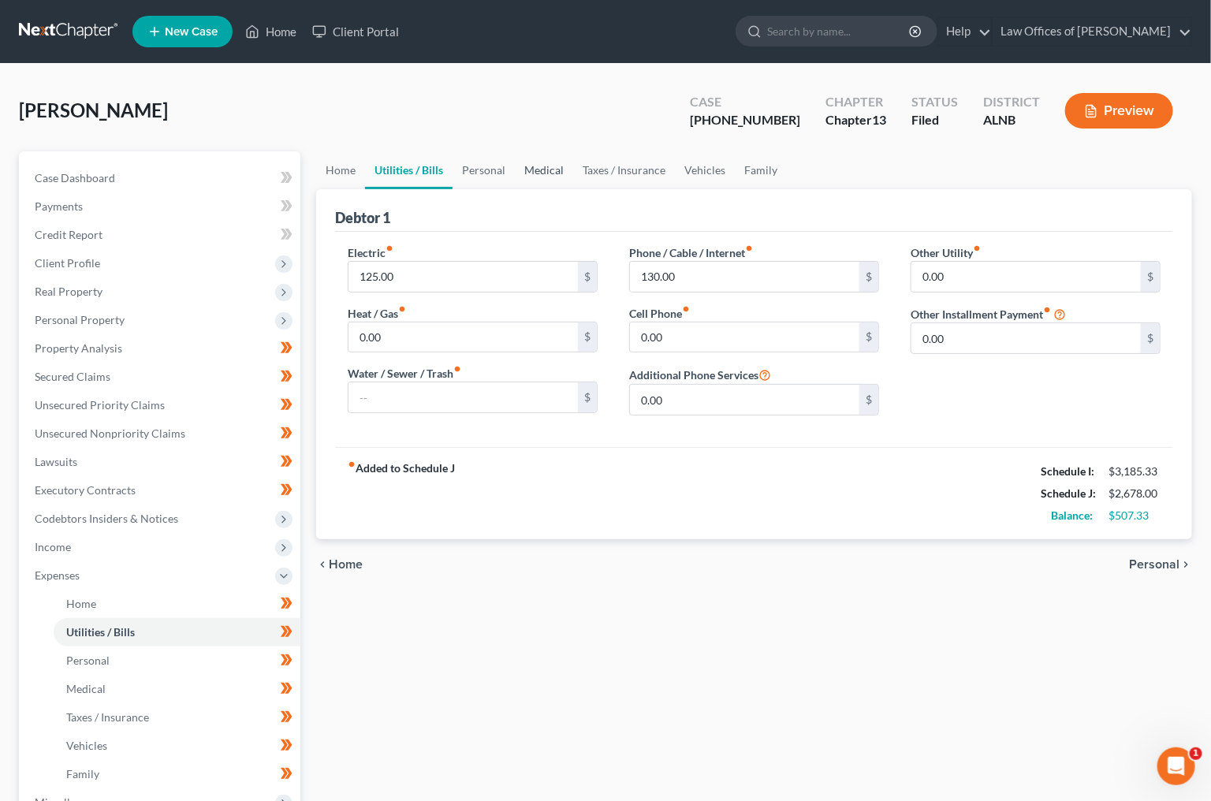
click at [548, 172] on link "Medical" at bounding box center [544, 170] width 58 height 38
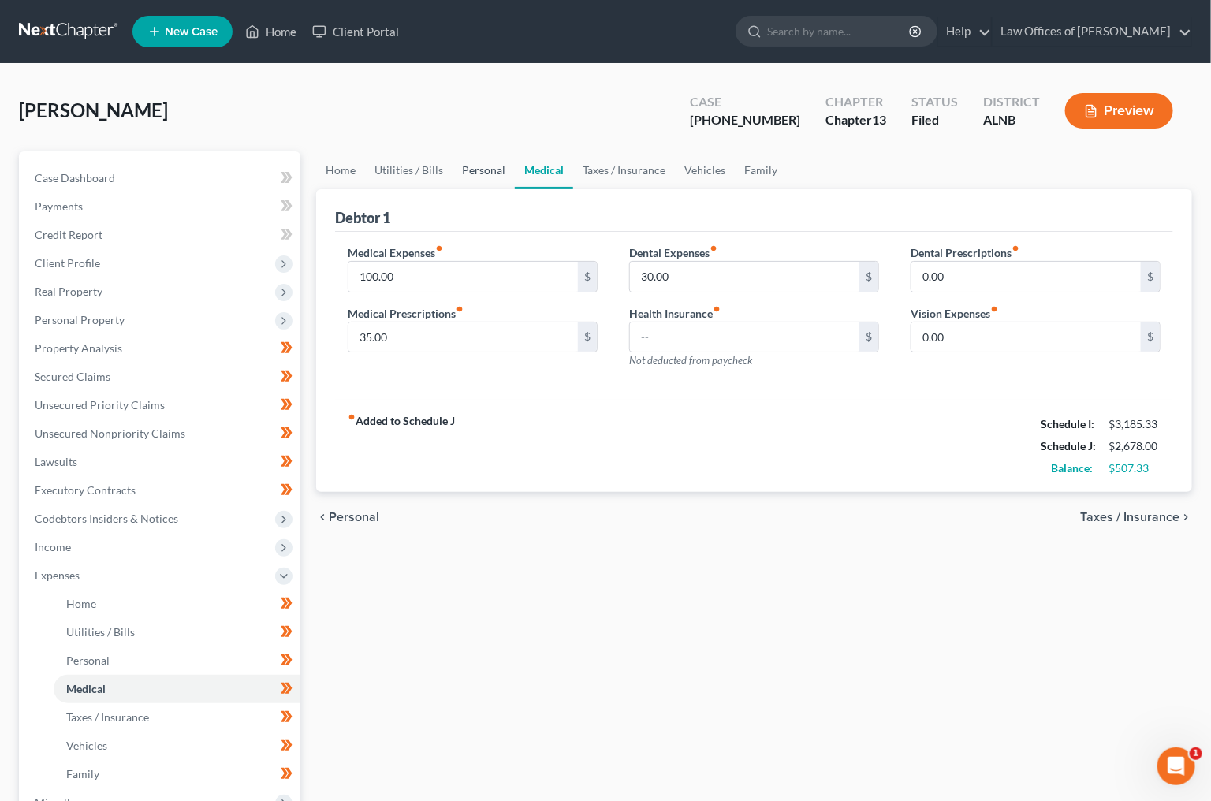
click at [490, 172] on link "Personal" at bounding box center [483, 170] width 62 height 38
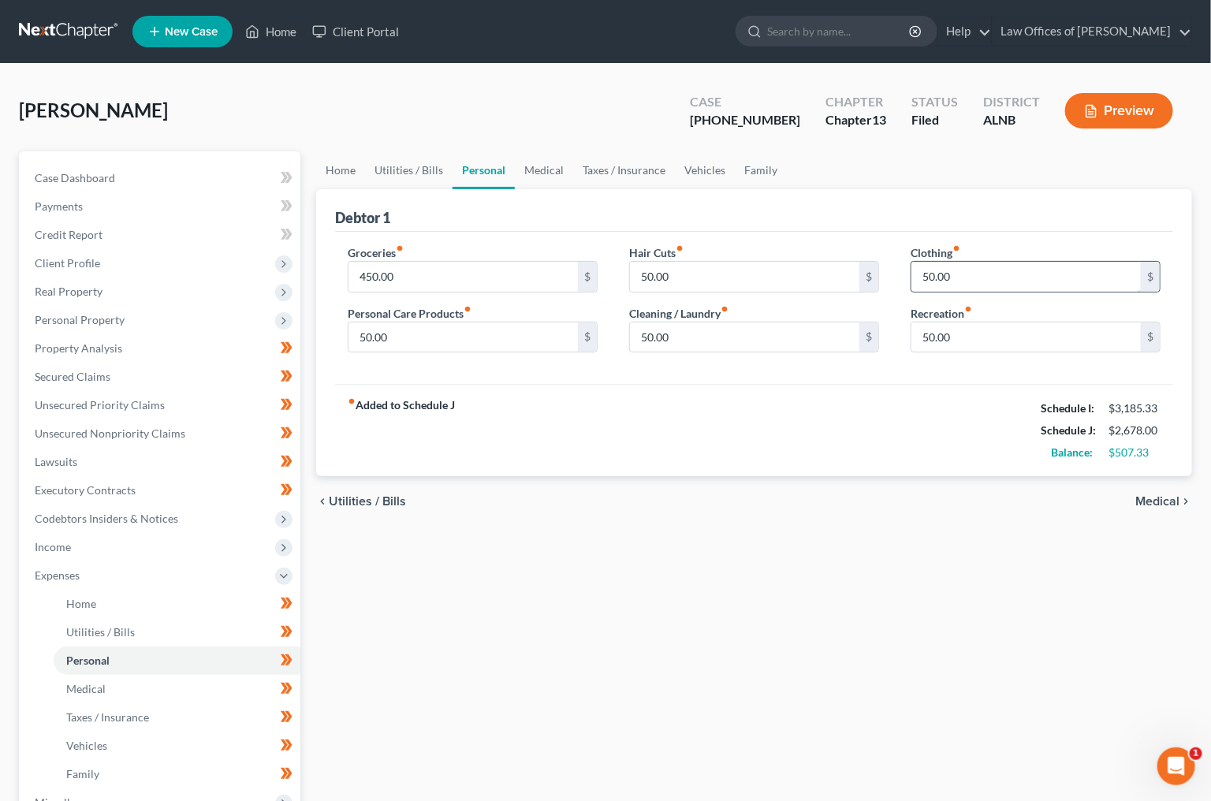
click at [945, 276] on input "50.00" at bounding box center [1025, 277] width 229 height 30
click at [653, 333] on input "50.00" at bounding box center [744, 337] width 229 height 30
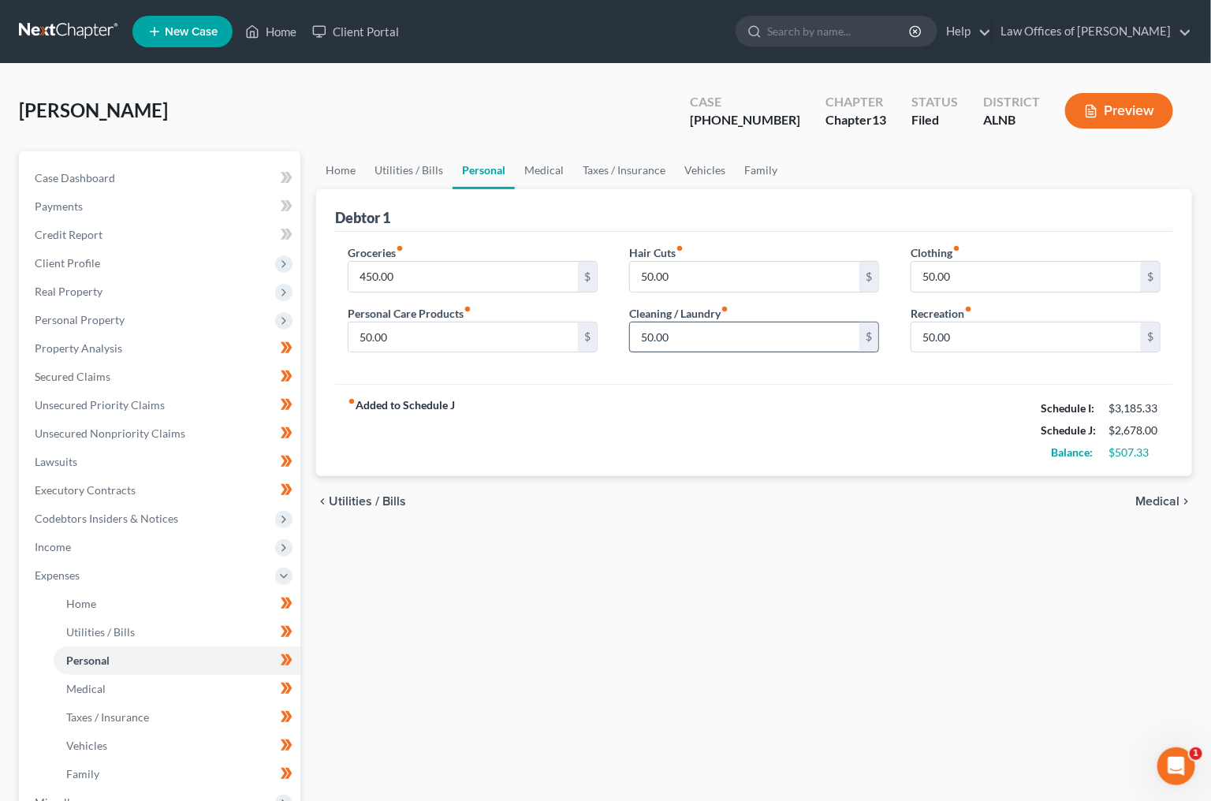
click at [653, 333] on input "50.00" at bounding box center [744, 337] width 229 height 30
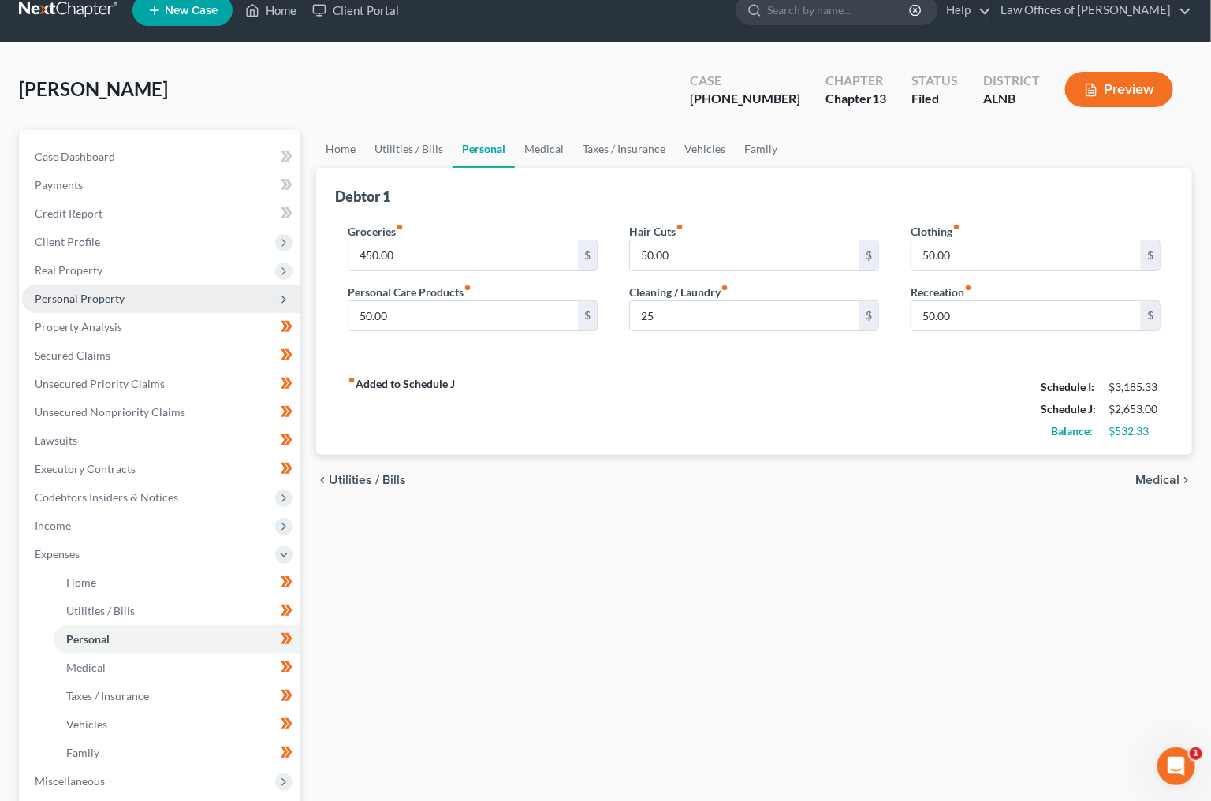
click at [120, 300] on span "Personal Property" at bounding box center [161, 299] width 278 height 28
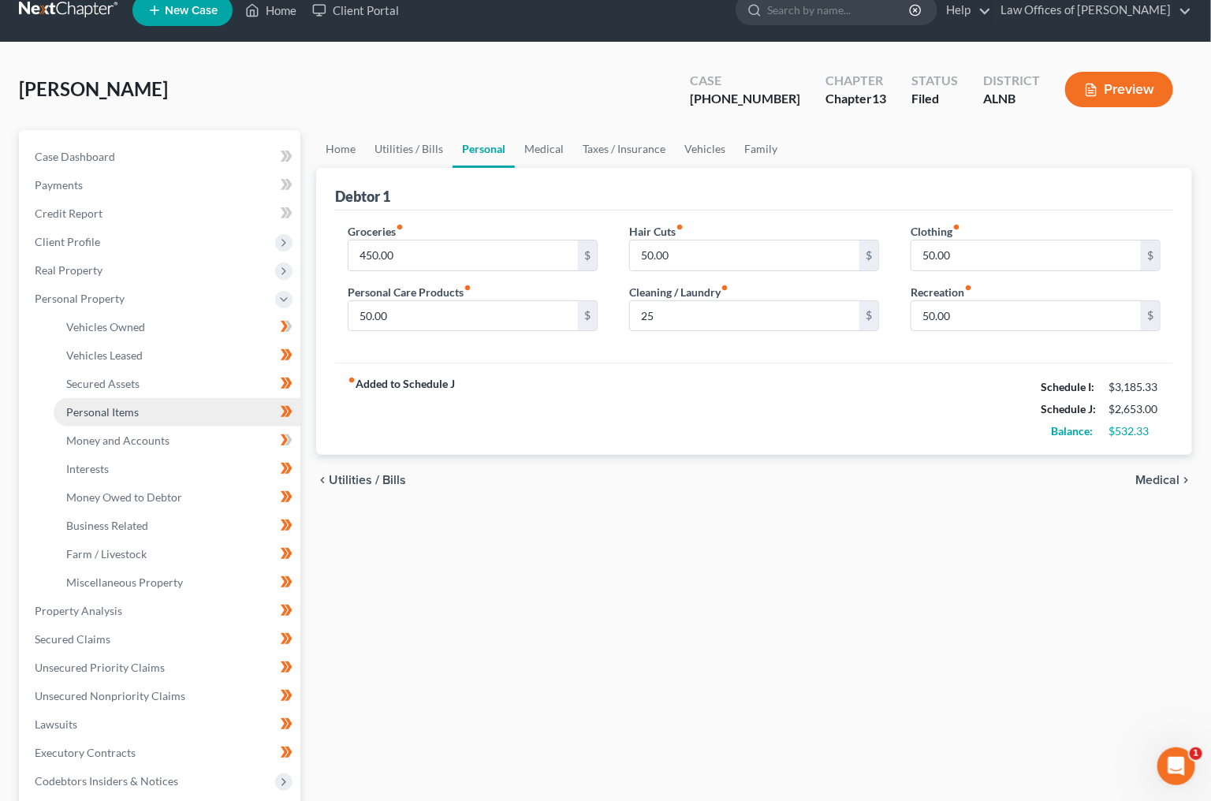
click at [95, 398] on link "Personal Items" at bounding box center [177, 412] width 247 height 28
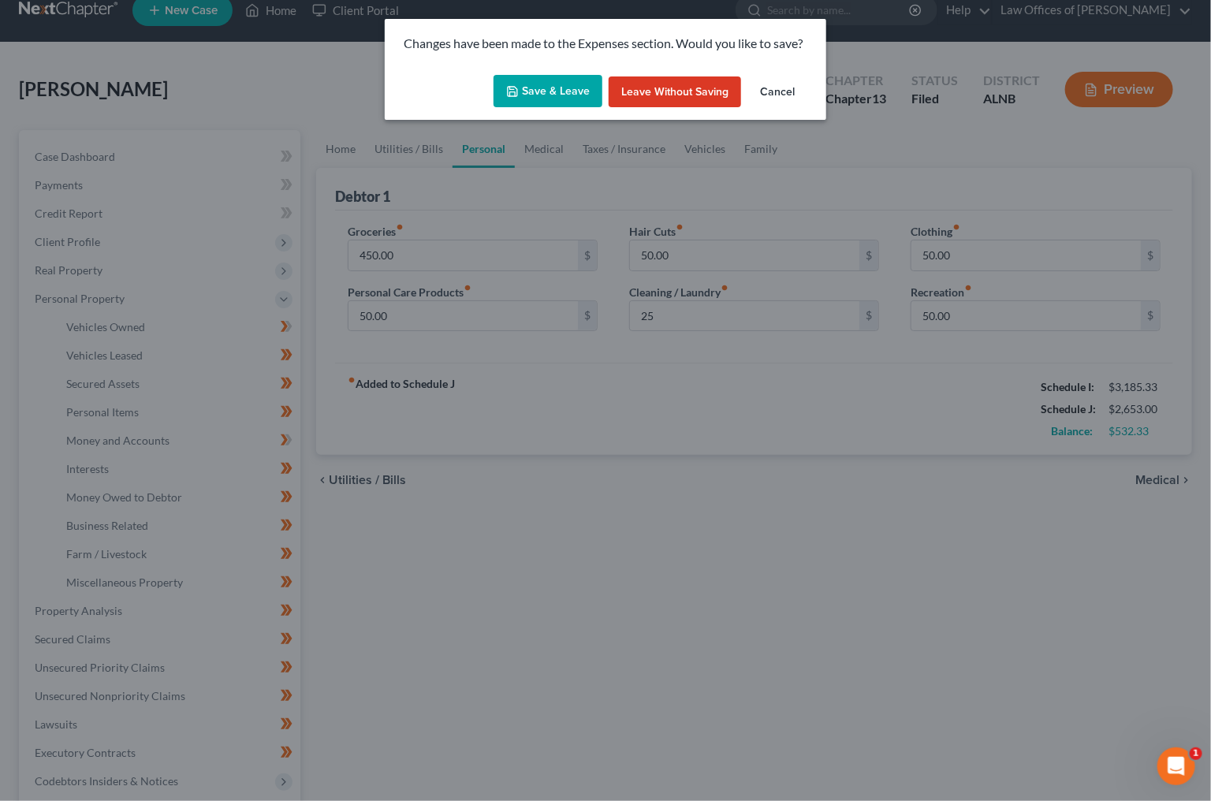
click at [545, 90] on button "Save & Leave" at bounding box center [547, 91] width 109 height 33
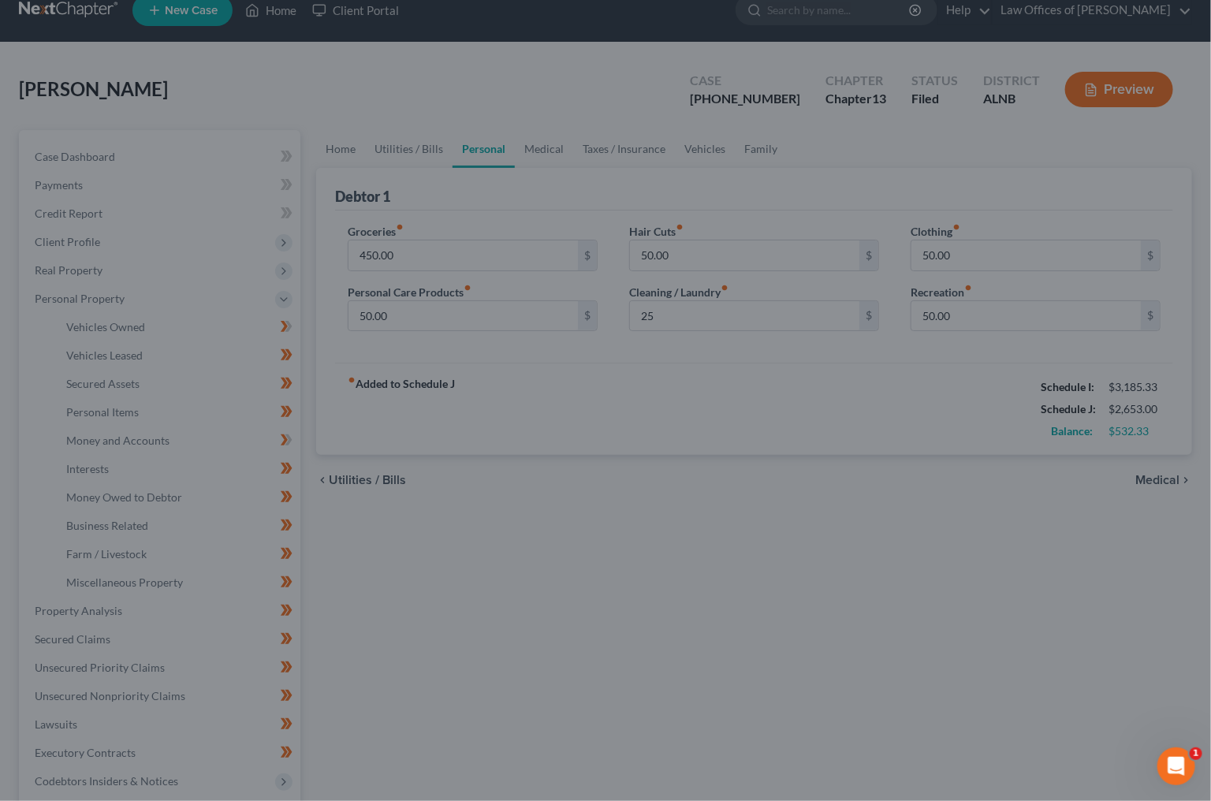
type input "25.00"
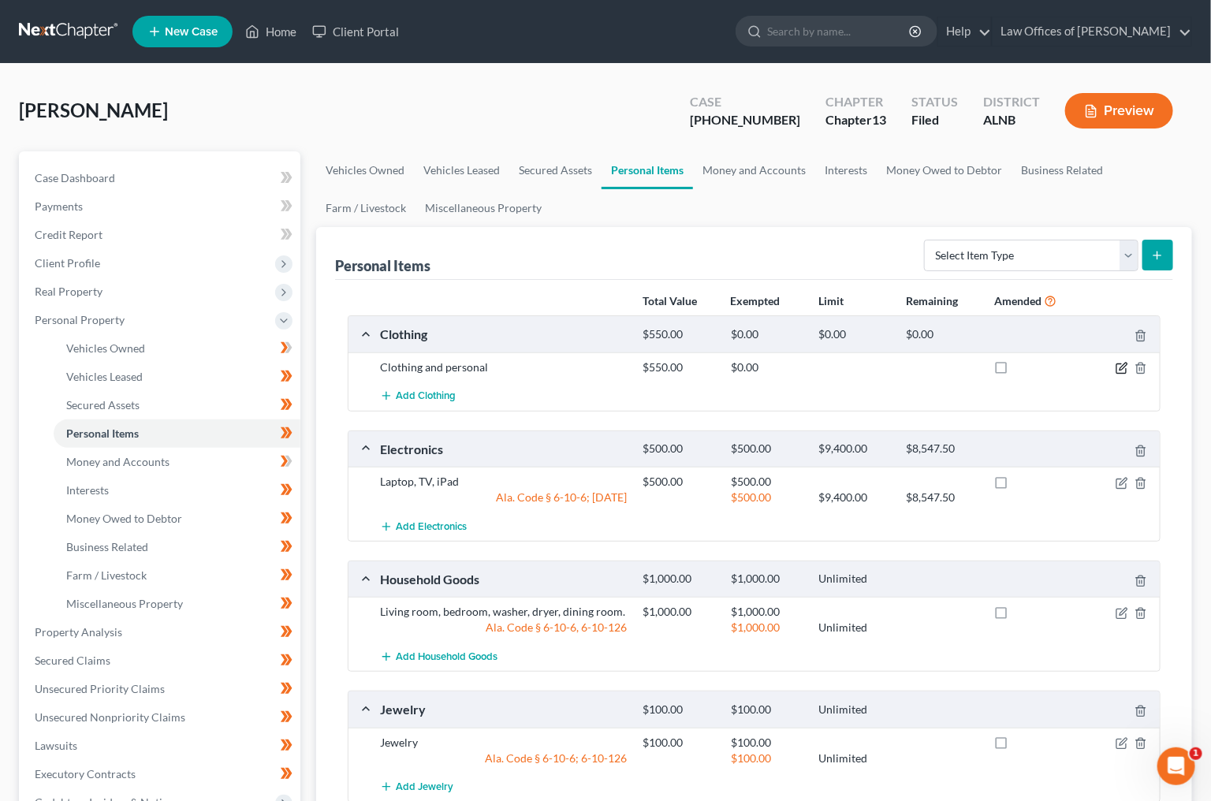
click at [1125, 370] on icon "button" at bounding box center [1121, 368] width 13 height 13
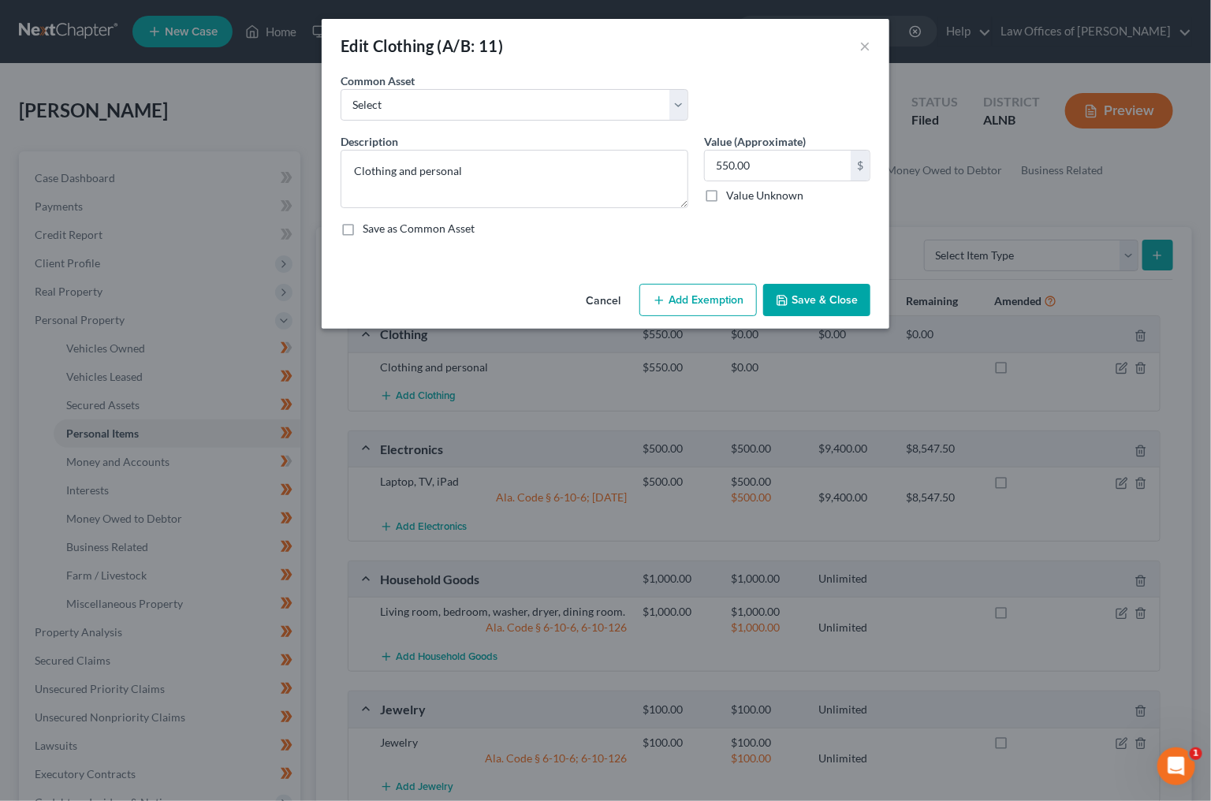
click at [691, 300] on button "Add Exemption" at bounding box center [697, 300] width 117 height 33
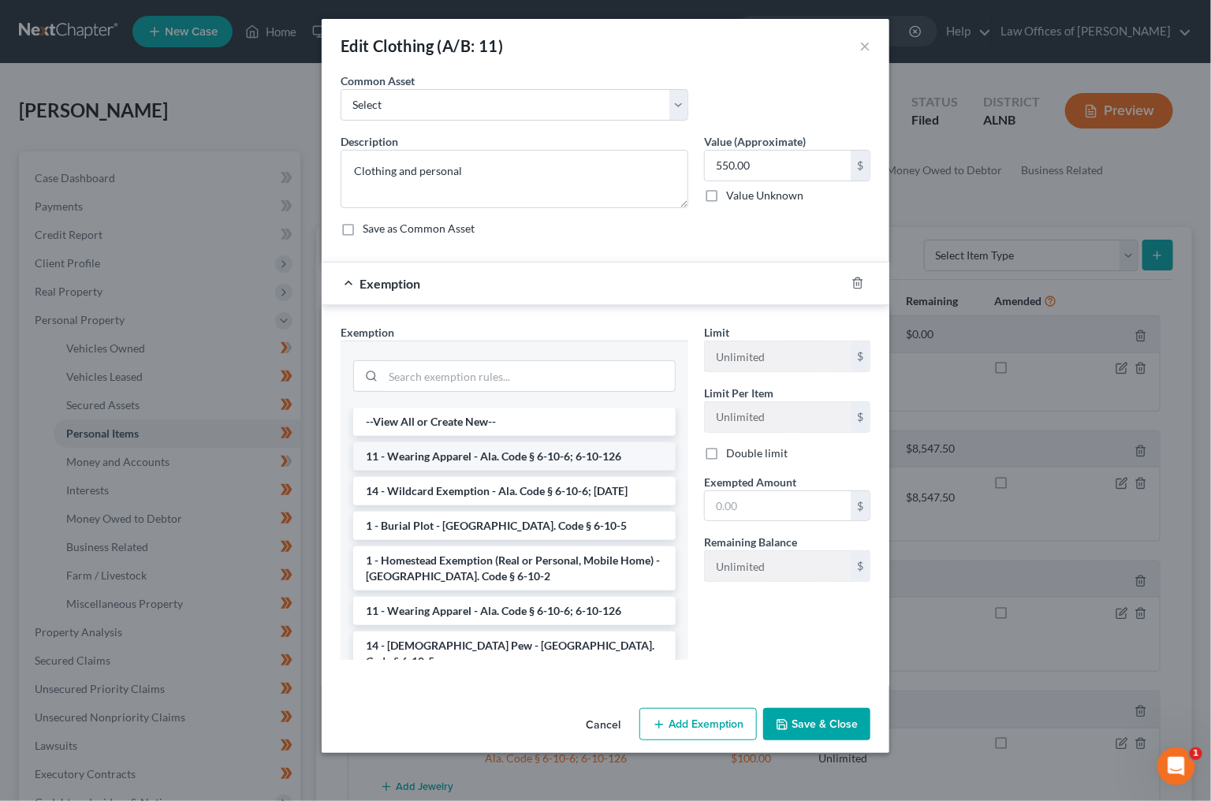
click at [479, 443] on li "11 - Wearing Apparel - Ala. Code § 6-10-6; 6-10-126" at bounding box center [514, 456] width 322 height 28
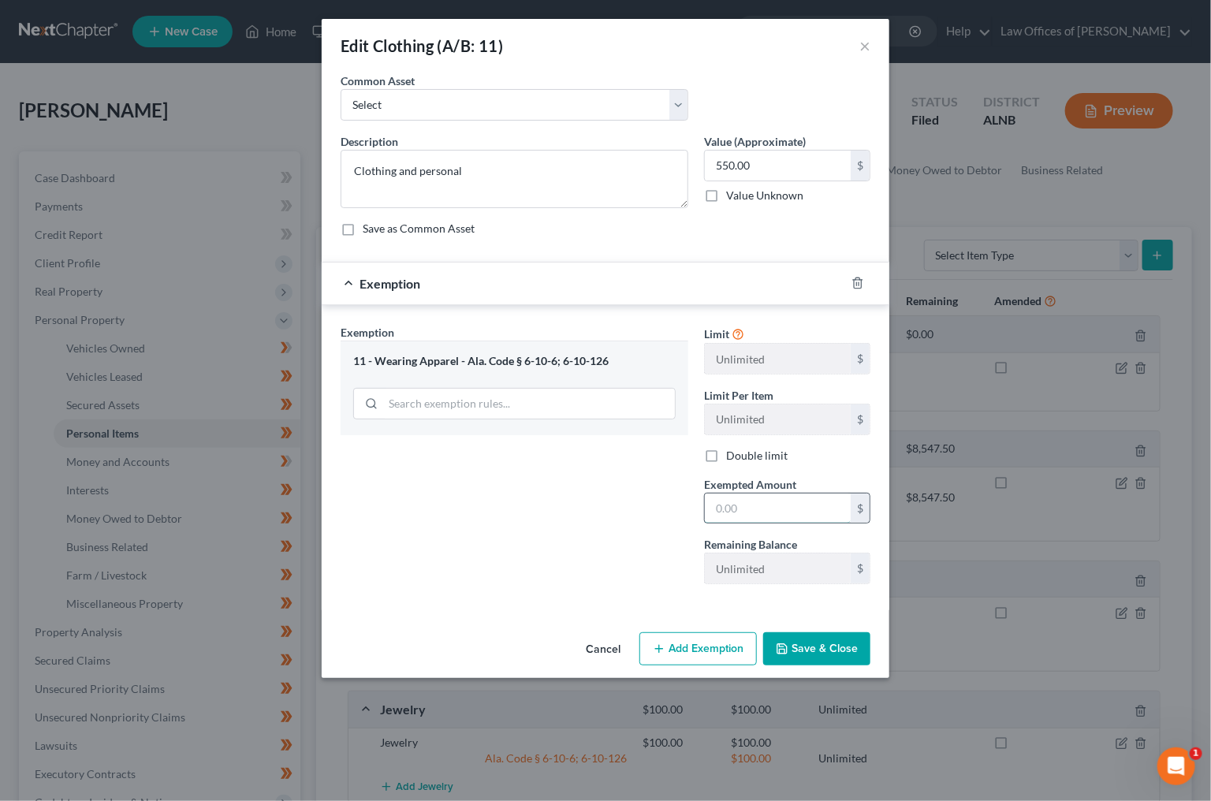
click at [782, 513] on input "text" at bounding box center [778, 508] width 146 height 30
type input "550"
click at [845, 648] on button "Save & Close" at bounding box center [816, 648] width 107 height 33
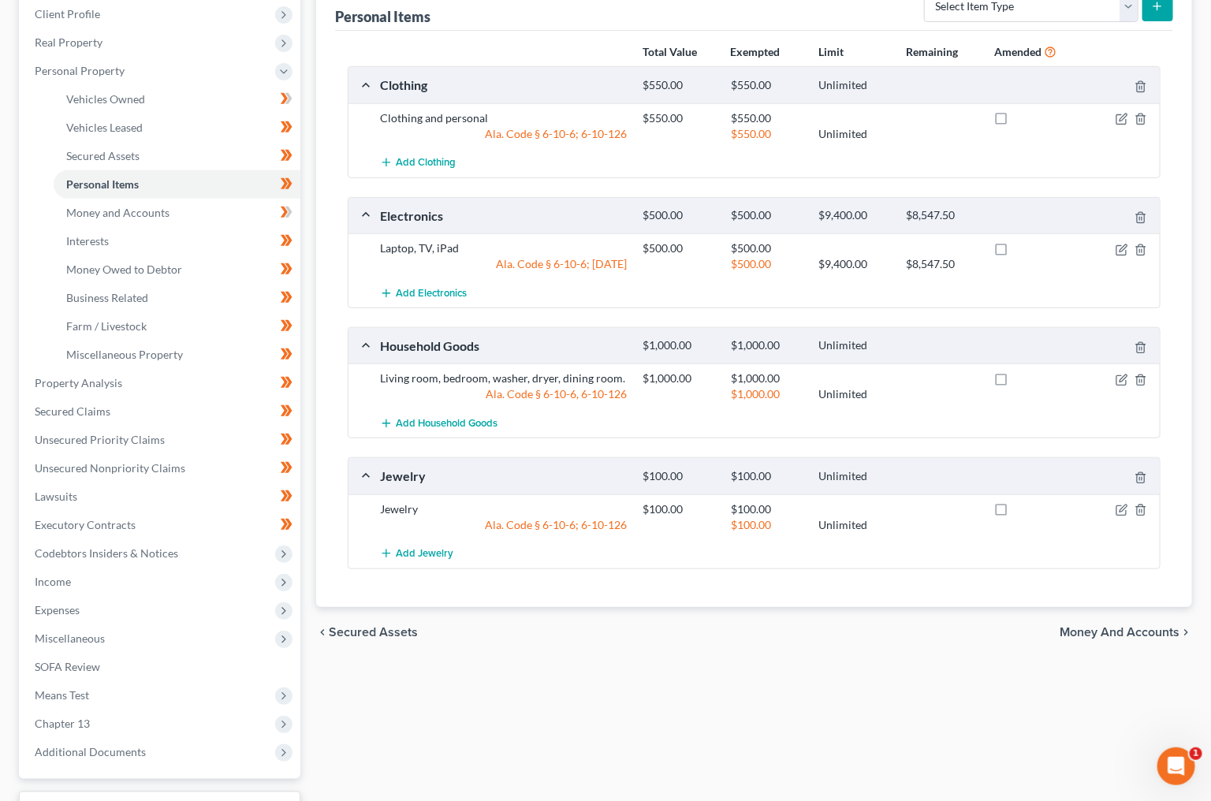
scroll to position [280, 0]
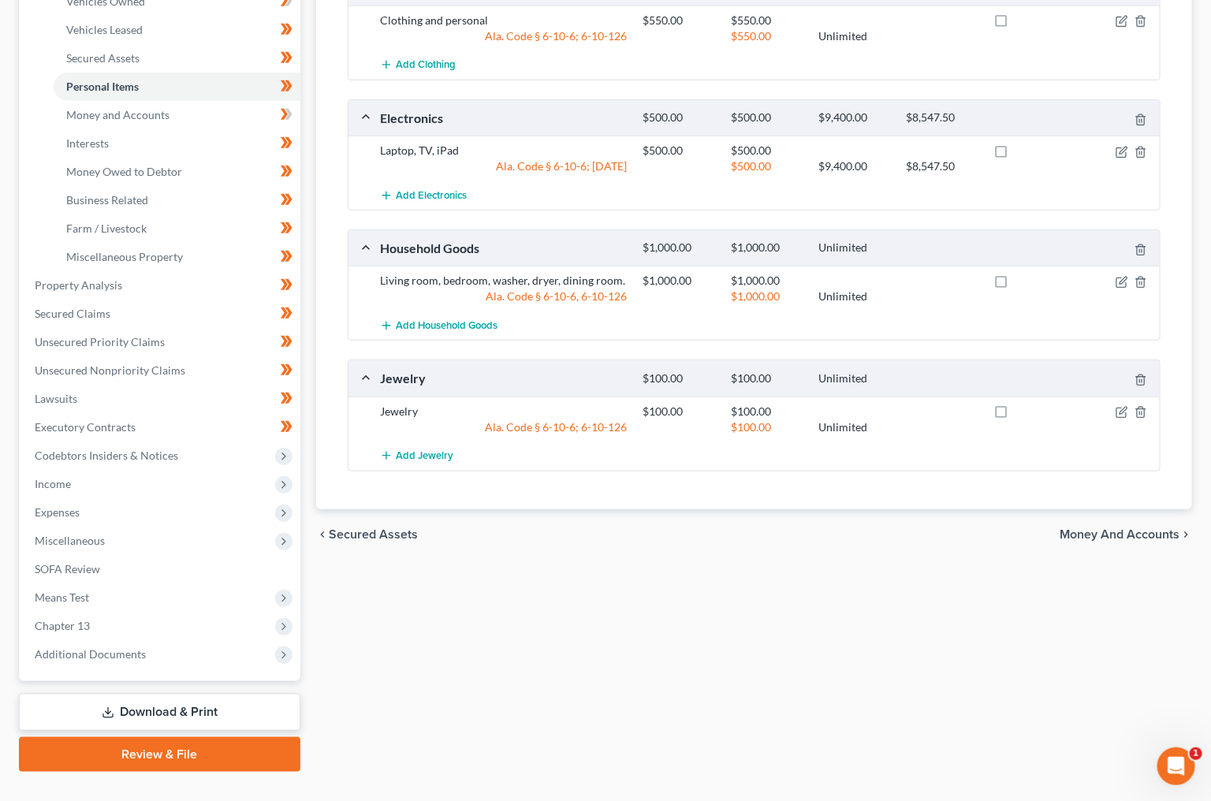
click at [195, 694] on link "Download & Print" at bounding box center [159, 712] width 281 height 37
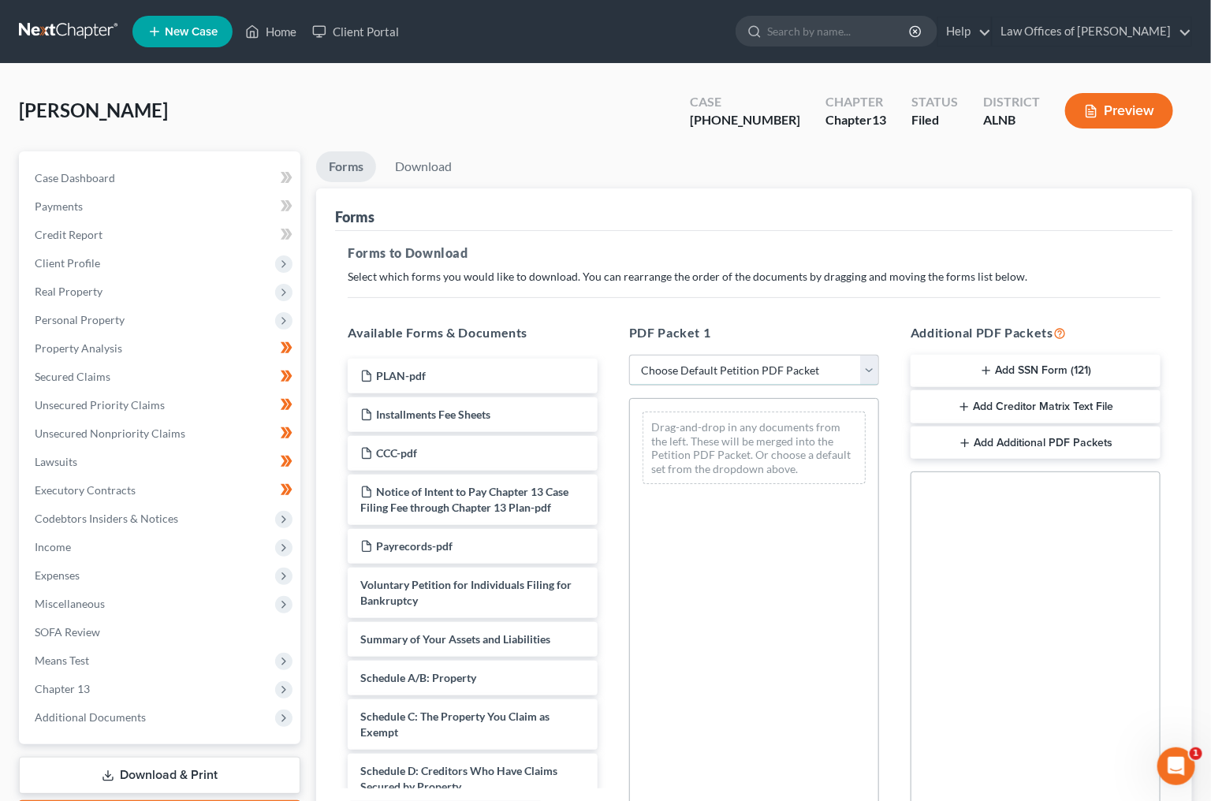
select select "2"
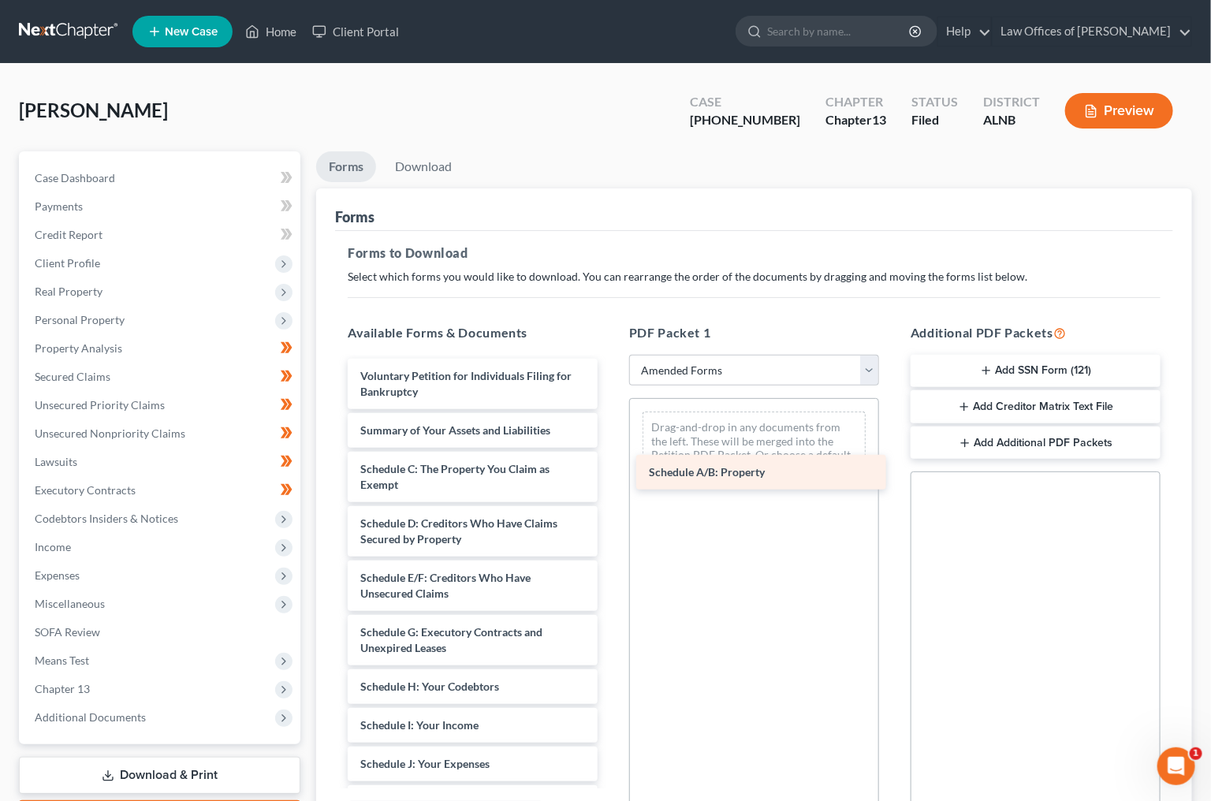
drag, startPoint x: 445, startPoint y: 456, endPoint x: 734, endPoint y: 465, distance: 288.7
click at [610, 465] on div "Schedule A/B: Property Voluntary Petition for Individuals Filing for Bankruptcy…" at bounding box center [472, 737] width 275 height 756
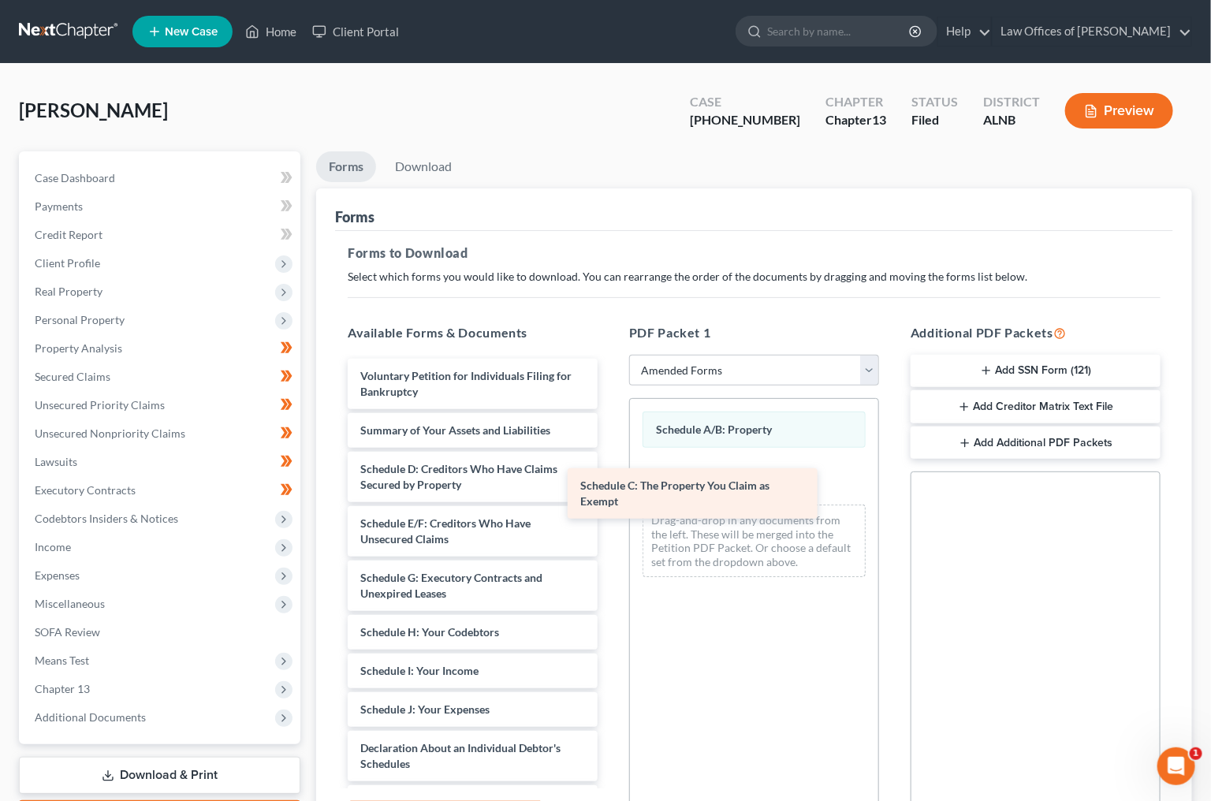
drag, startPoint x: 454, startPoint y: 474, endPoint x: 671, endPoint y: 496, distance: 217.9
click at [610, 496] on div "Schedule C: The Property You Claim as Exempt Voluntary Petition for Individuals…" at bounding box center [472, 710] width 275 height 702
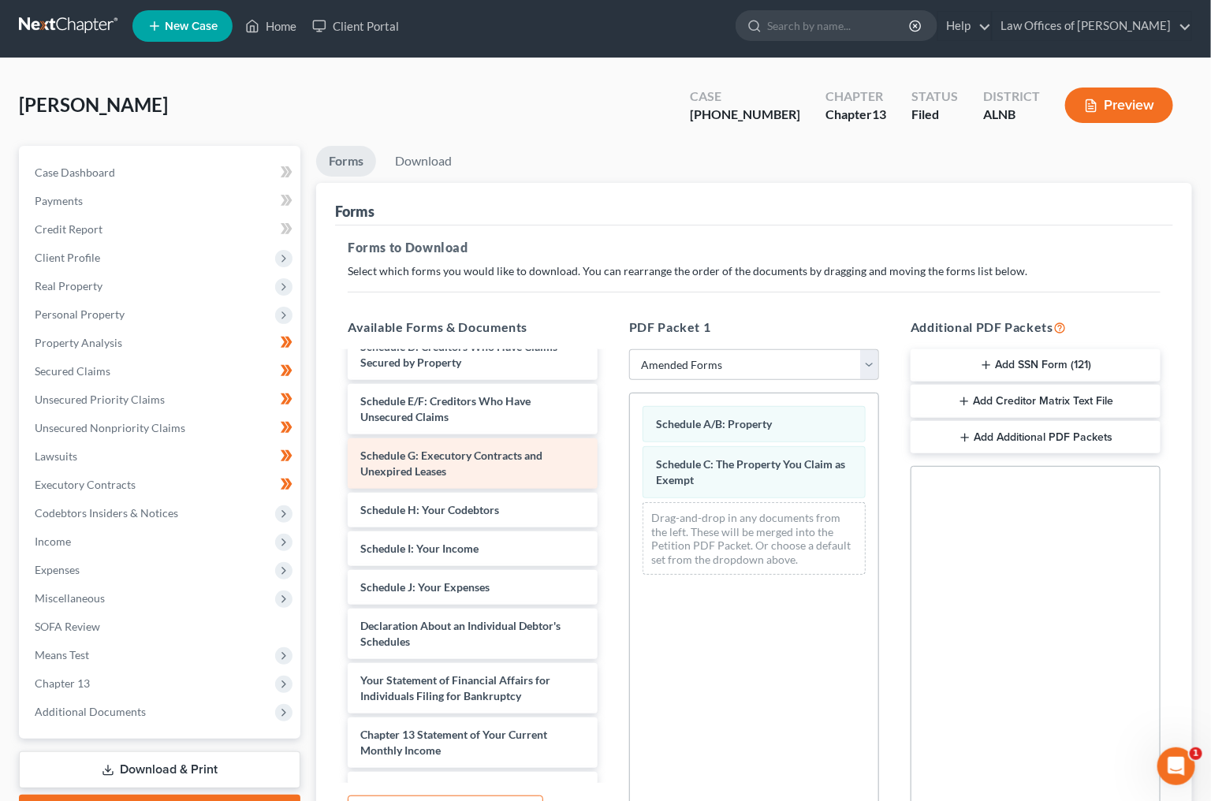
scroll to position [119, 0]
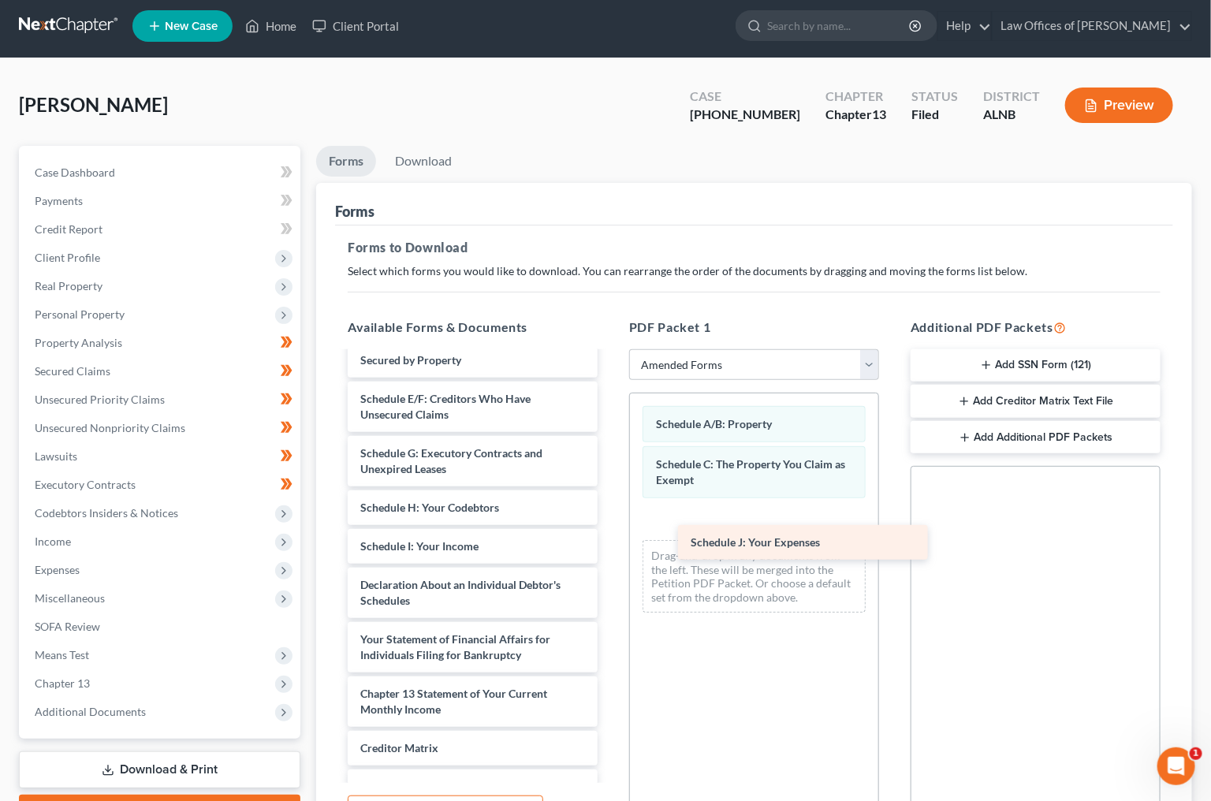
drag, startPoint x: 419, startPoint y: 565, endPoint x: 749, endPoint y: 537, distance: 331.5
click at [610, 537] on div "Schedule J: Your Expenses Voluntary Petition for Individuals Filing for Bankrup…" at bounding box center [472, 565] width 275 height 663
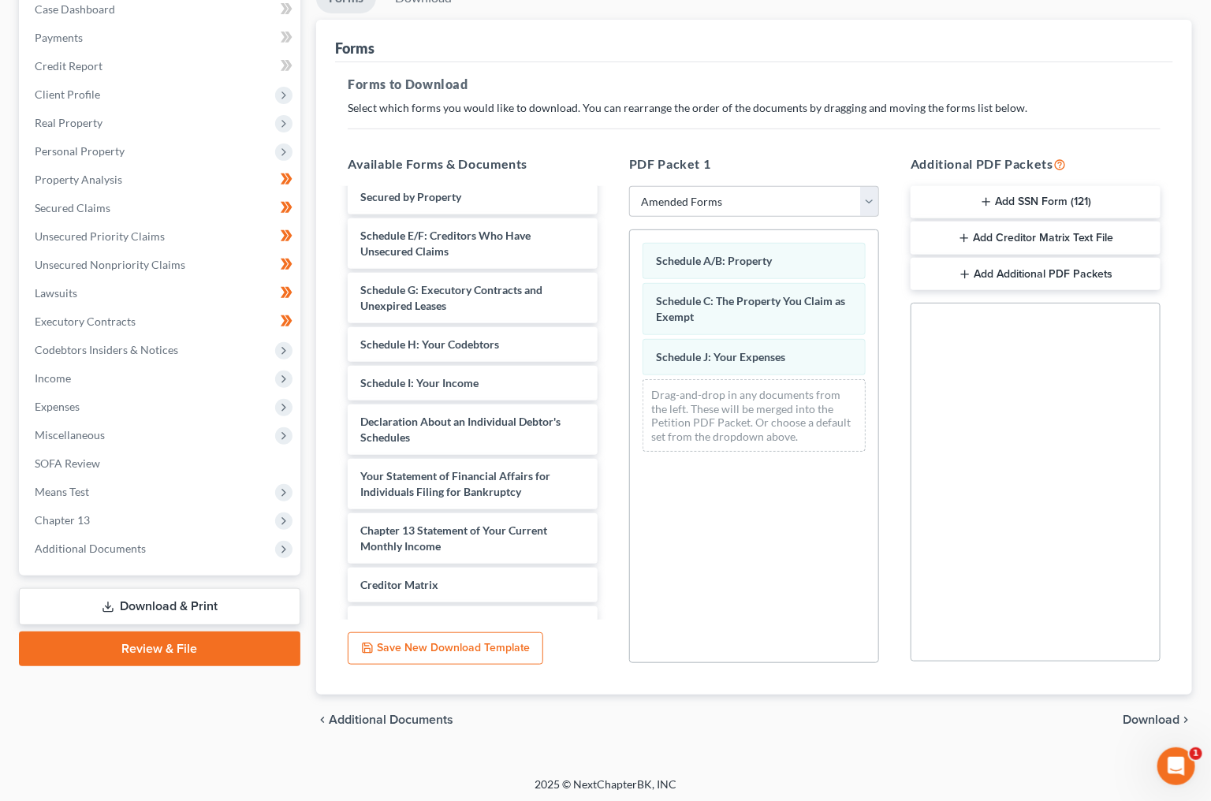
click at [1150, 717] on span "Download" at bounding box center [1151, 719] width 57 height 13
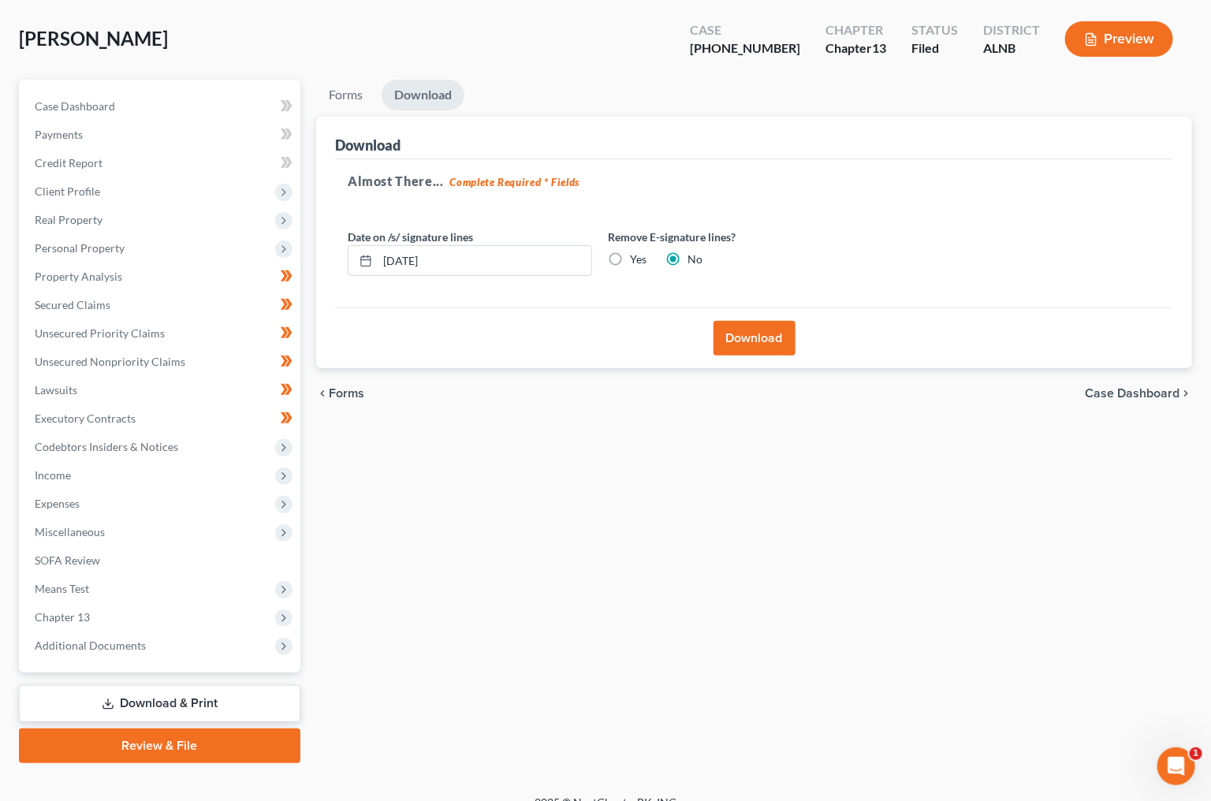
click at [742, 334] on button "Download" at bounding box center [754, 338] width 82 height 35
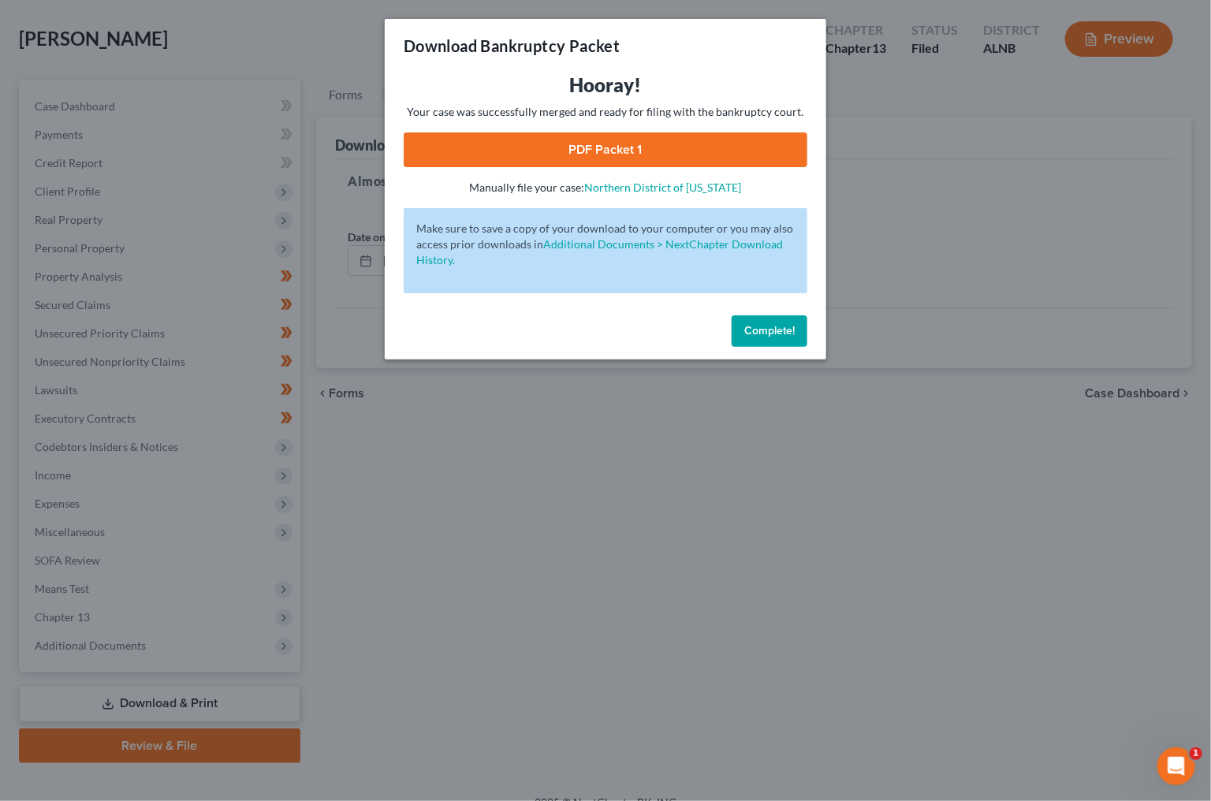
click at [675, 140] on link "PDF Packet 1" at bounding box center [606, 149] width 404 height 35
